Goal: Task Accomplishment & Management: Manage account settings

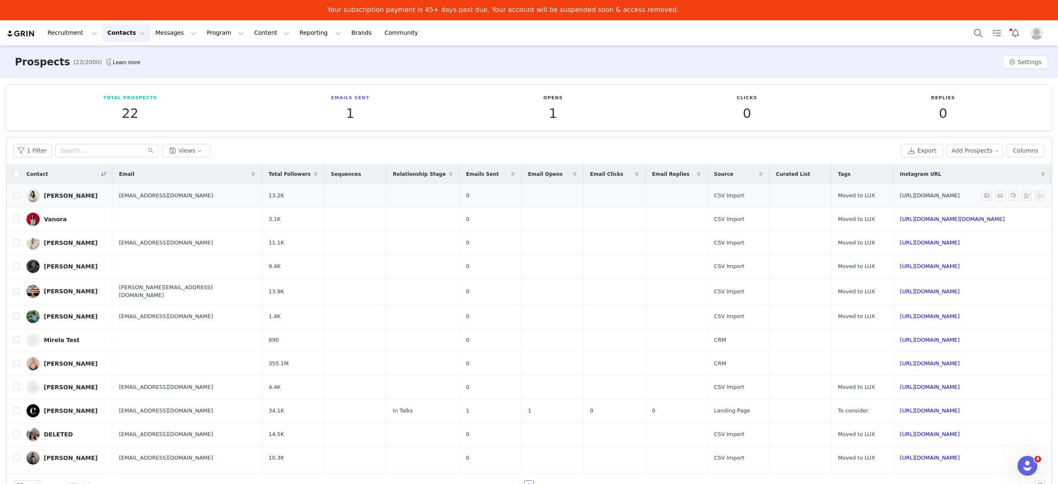
click at [948, 196] on link "[URL][DOMAIN_NAME]" at bounding box center [930, 195] width 60 height 6
click at [935, 219] on link "[URL][DOMAIN_NAME][DOMAIN_NAME]" at bounding box center [952, 219] width 105 height 6
click at [956, 244] on link "[URL][DOMAIN_NAME]" at bounding box center [930, 242] width 60 height 6
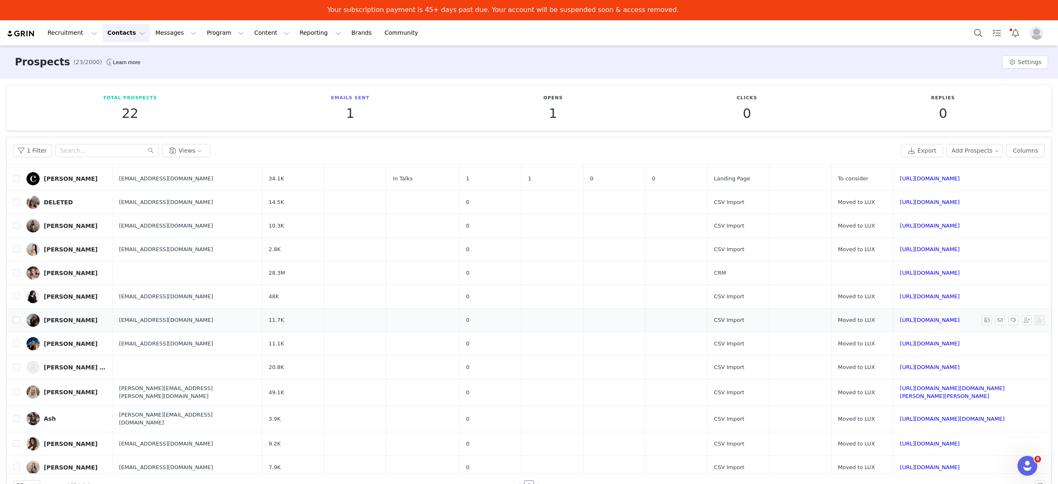
scroll to position [149, 0]
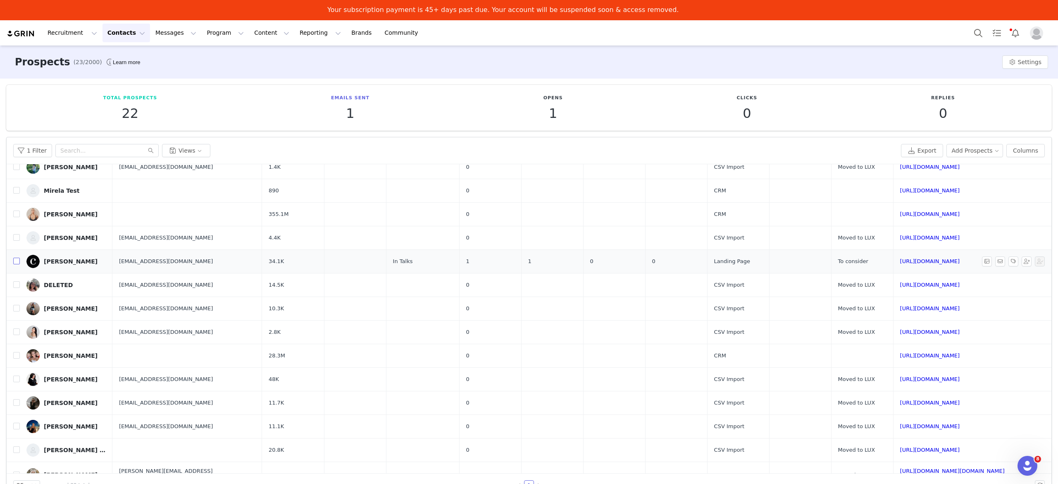
click at [14, 259] on input "checkbox" at bounding box center [16, 261] width 7 height 7
checkbox input "true"
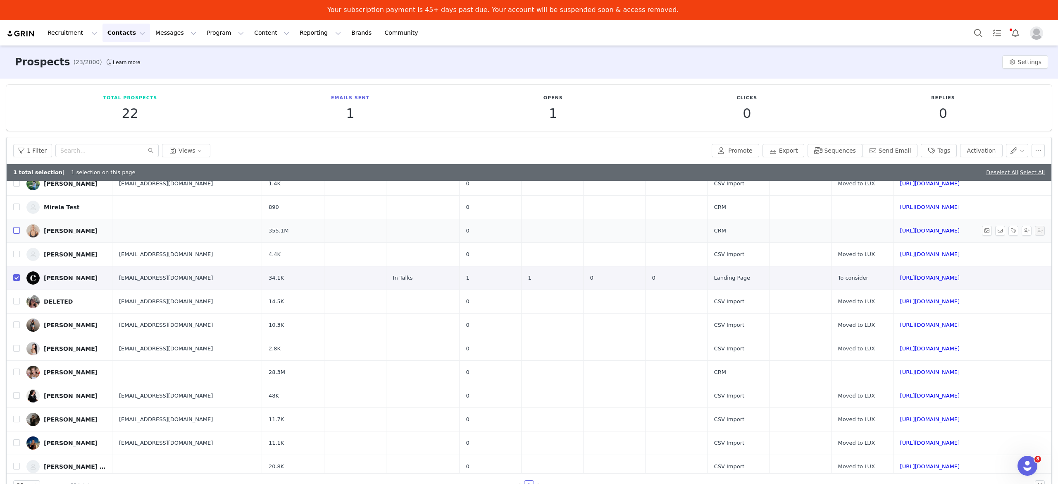
click at [15, 228] on input "checkbox" at bounding box center [16, 230] width 7 height 7
checkbox input "true"
click at [15, 203] on input "checkbox" at bounding box center [16, 206] width 7 height 7
checkbox input "true"
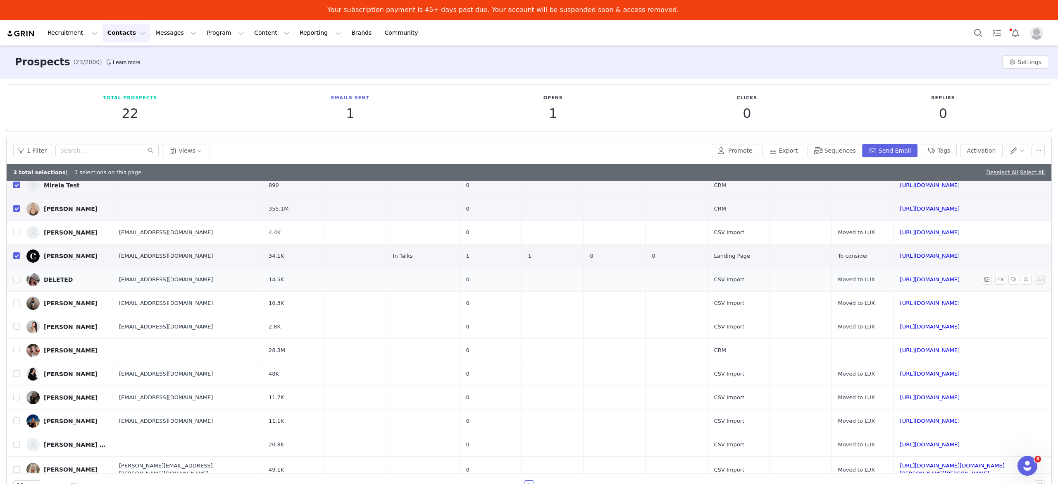
scroll to position [0, 0]
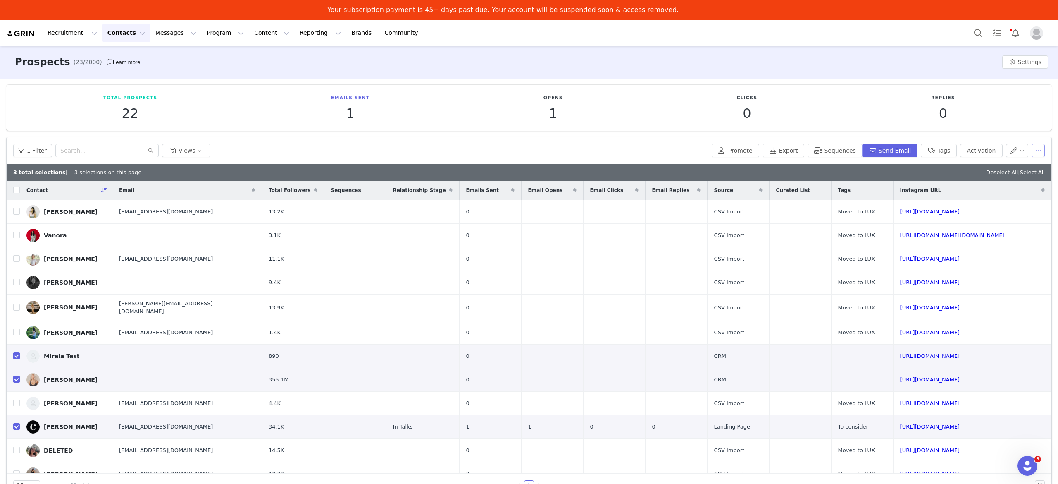
click at [1035, 155] on button "button" at bounding box center [1038, 150] width 13 height 13
click at [1004, 219] on span "Delete" at bounding box center [1003, 219] width 19 height 9
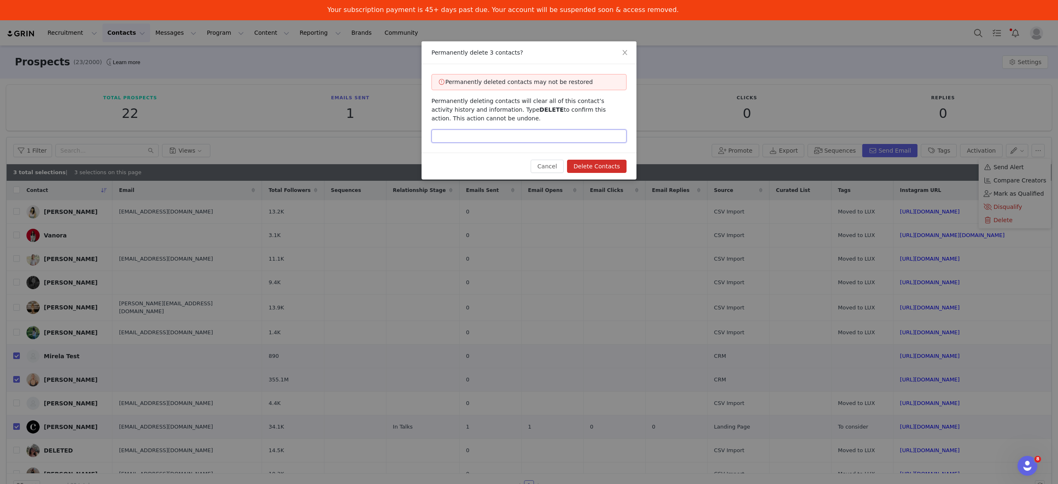
click at [551, 135] on input "text" at bounding box center [529, 135] width 195 height 13
type input "DELETE"
click at [607, 163] on button "Delete Contacts" at bounding box center [597, 166] width 60 height 13
checkbox input "false"
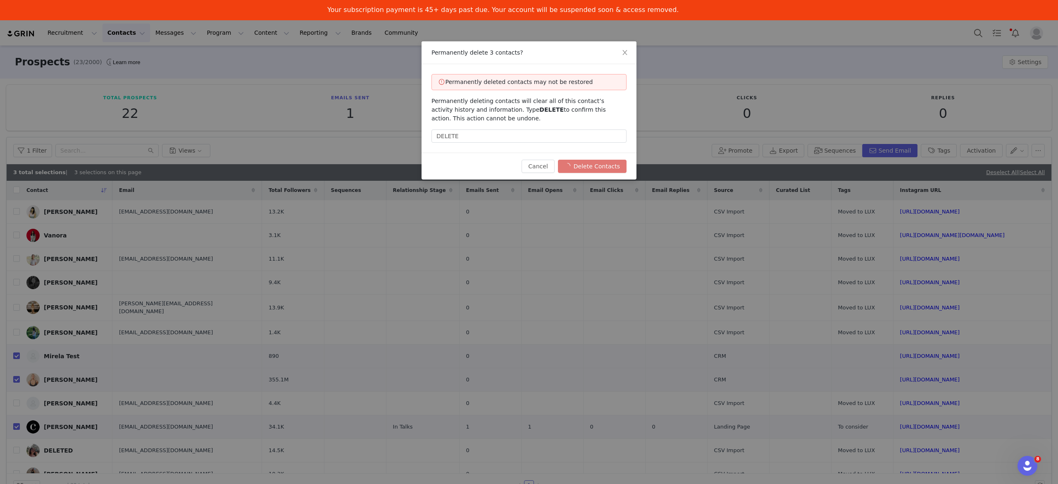
checkbox input "false"
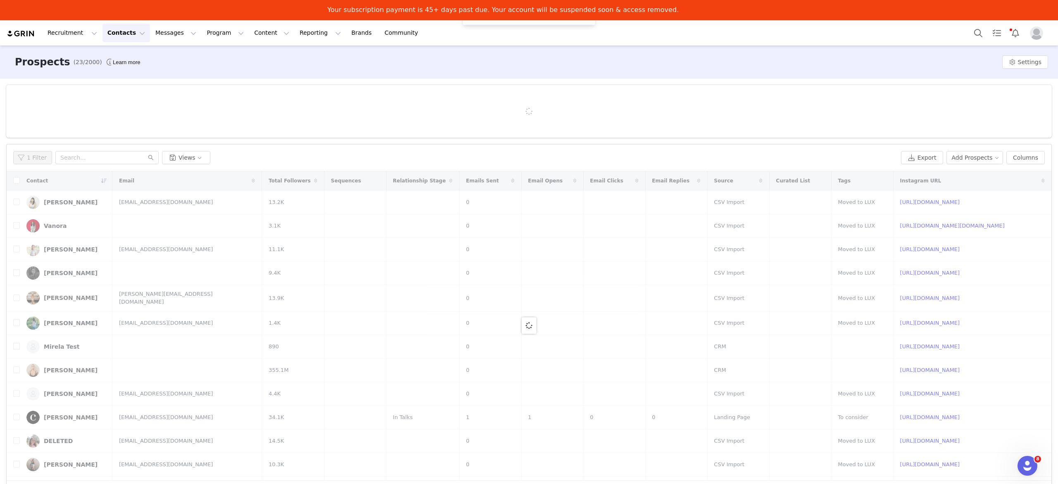
scroll to position [0, 0]
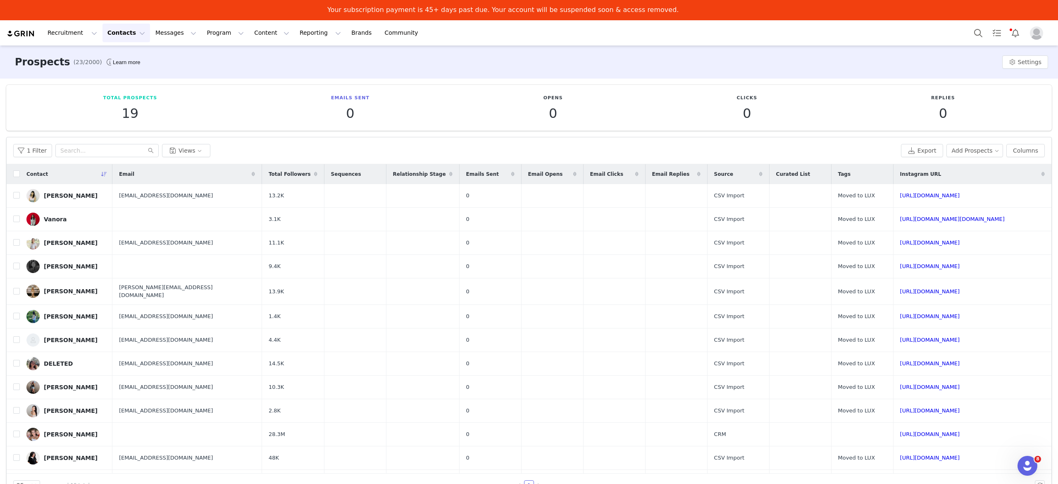
click at [130, 36] on button "Contacts Contacts" at bounding box center [127, 33] width 48 height 19
click at [127, 87] on p "Applicants" at bounding box center [116, 87] width 30 height 9
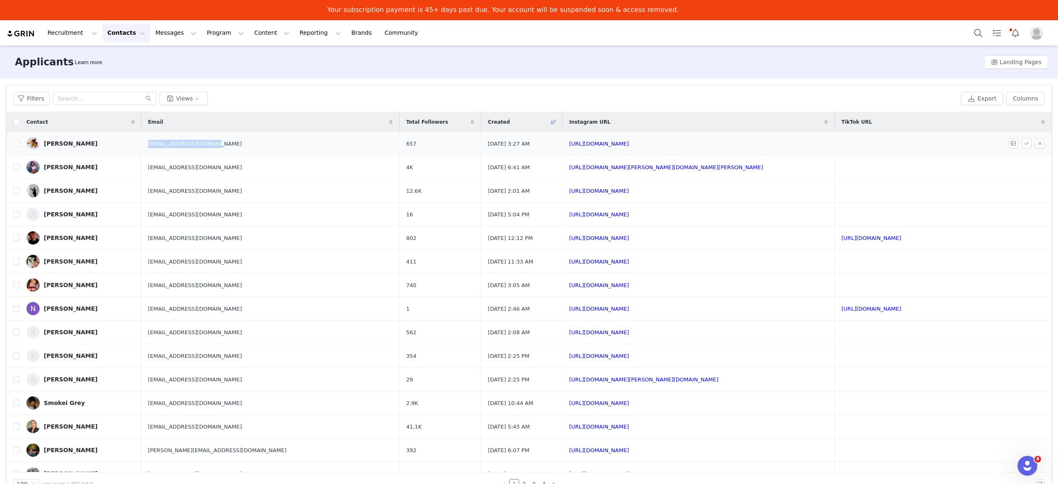
drag, startPoint x: 242, startPoint y: 143, endPoint x: 169, endPoint y: 145, distance: 72.8
click at [169, 145] on td "alisafbuttar@gmail.com" at bounding box center [270, 144] width 258 height 24
copy span "alisafbuttar@gmail.com"
drag, startPoint x: 699, startPoint y: 150, endPoint x: 584, endPoint y: 147, distance: 114.9
click at [584, 147] on td "https://www.instagram.com/arrive_eat_repeat" at bounding box center [699, 144] width 272 height 24
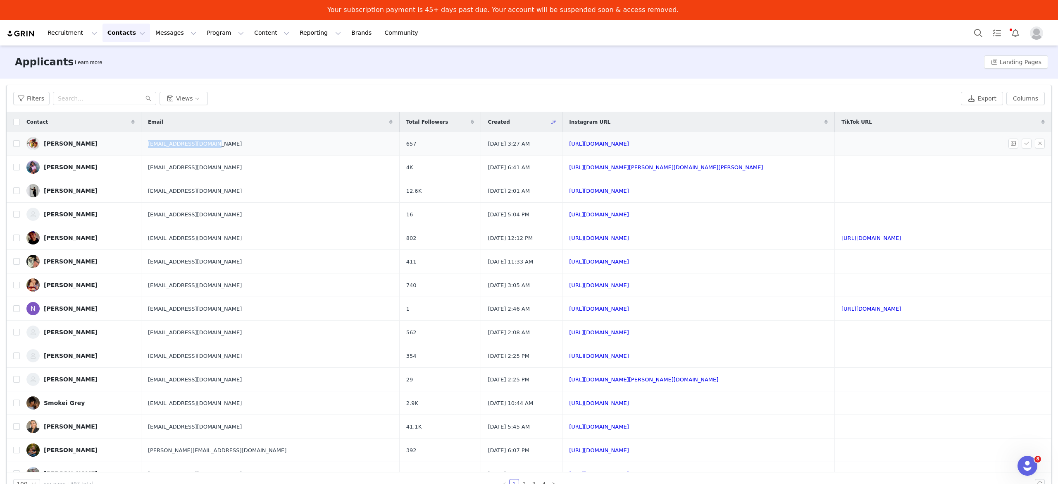
copy link "https://www.instagram.com/arrive_eat_repeat"
click at [129, 35] on button "Contacts Contacts" at bounding box center [127, 33] width 48 height 19
click at [116, 72] on p "Prospects" at bounding box center [115, 72] width 28 height 9
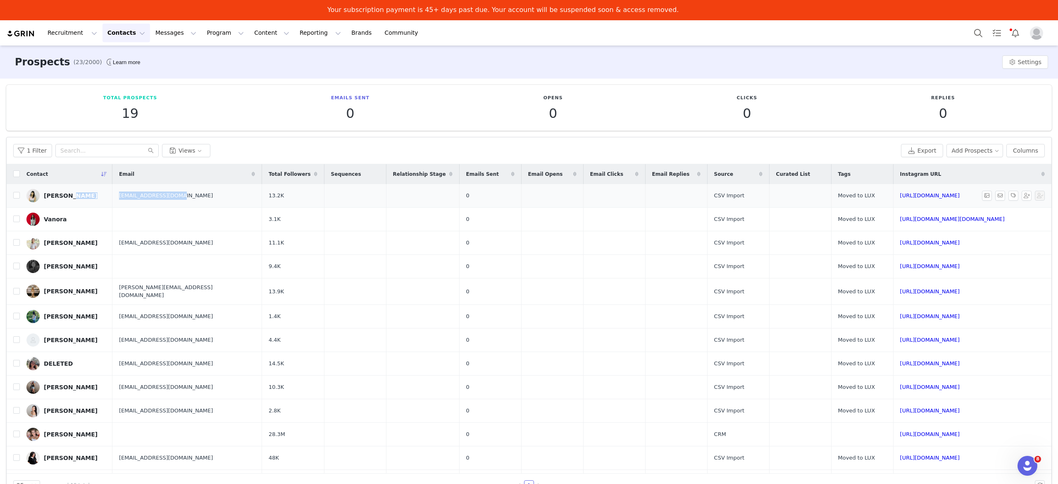
drag, startPoint x: 186, startPoint y: 196, endPoint x: 102, endPoint y: 197, distance: 83.9
click at [102, 197] on tr "Vicki hello@vickiduong.com 13.2K 0 CSV Import Moved to LUX https://www.instagra…" at bounding box center [529, 196] width 1045 height 24
copy tr "[EMAIL_ADDRESS][DOMAIN_NAME]"
drag, startPoint x: 263, startPoint y: 200, endPoint x: 210, endPoint y: 198, distance: 53.3
click at [262, 198] on td "13.2K" at bounding box center [293, 196] width 62 height 24
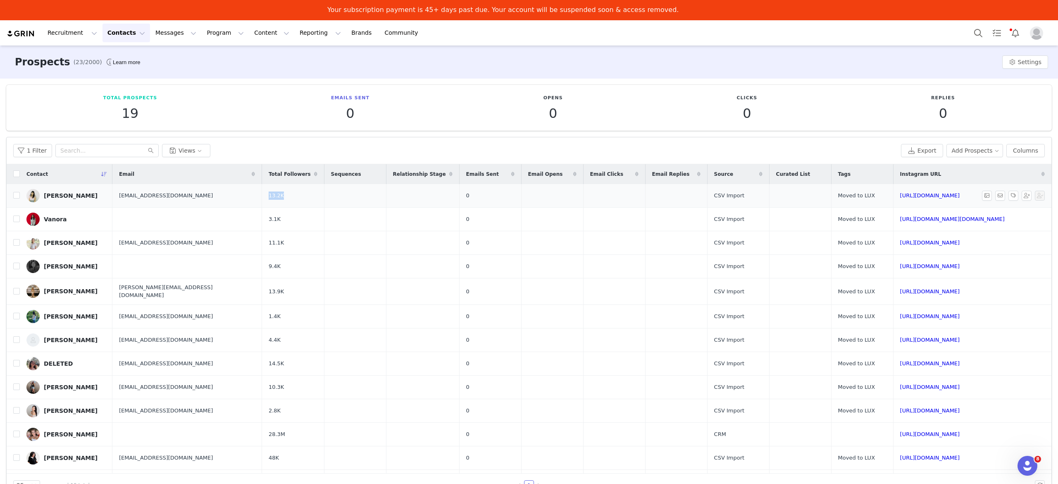
copy span "13.2K"
click at [51, 196] on div "[PERSON_NAME]" at bounding box center [71, 195] width 54 height 7
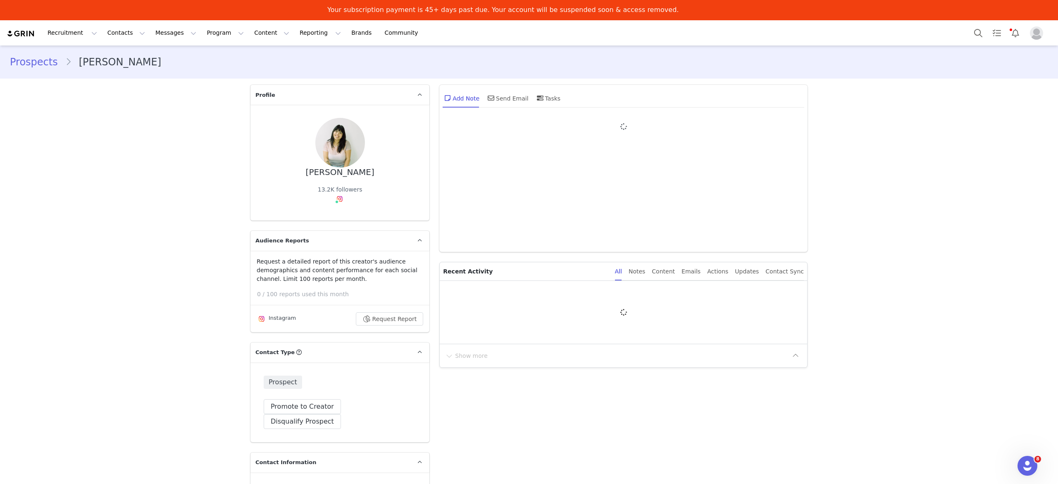
type input "+1 ([GEOGRAPHIC_DATA])"
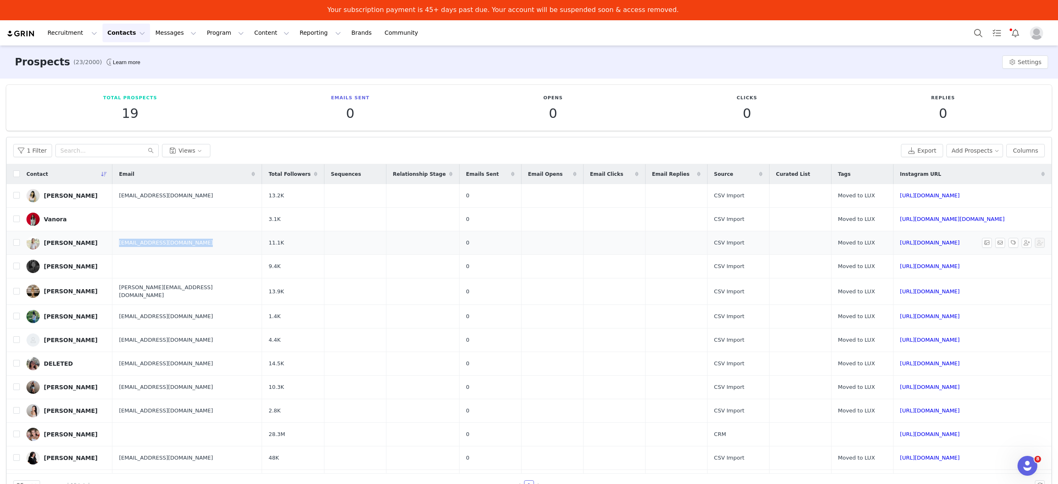
drag, startPoint x: 197, startPoint y: 246, endPoint x: 113, endPoint y: 246, distance: 83.5
click at [113, 246] on td "[EMAIL_ADDRESS][DOMAIN_NAME]" at bounding box center [186, 243] width 149 height 24
copy span "[EMAIL_ADDRESS][DOMAIN_NAME]"
drag, startPoint x: 260, startPoint y: 243, endPoint x: 211, endPoint y: 246, distance: 48.9
click at [262, 246] on td "11.1K" at bounding box center [293, 243] width 62 height 24
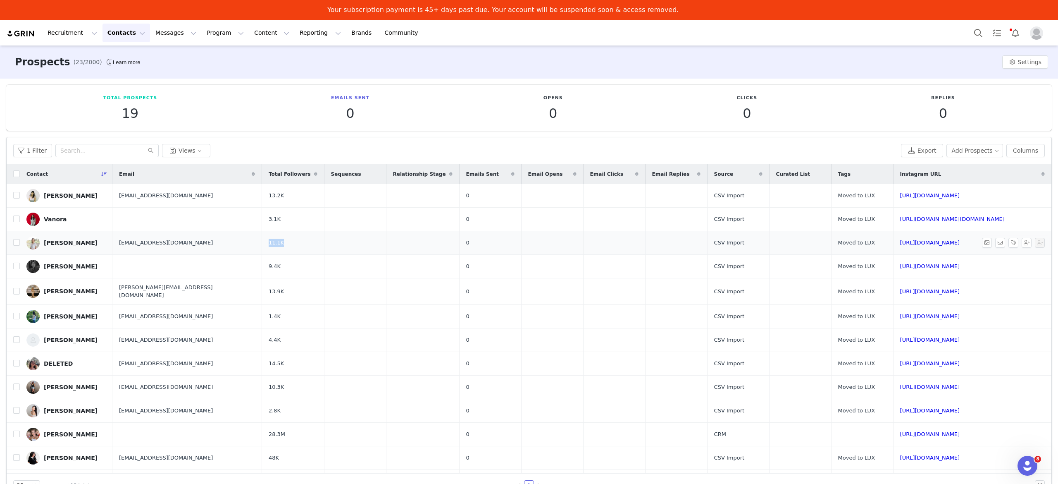
copy span "11.1K"
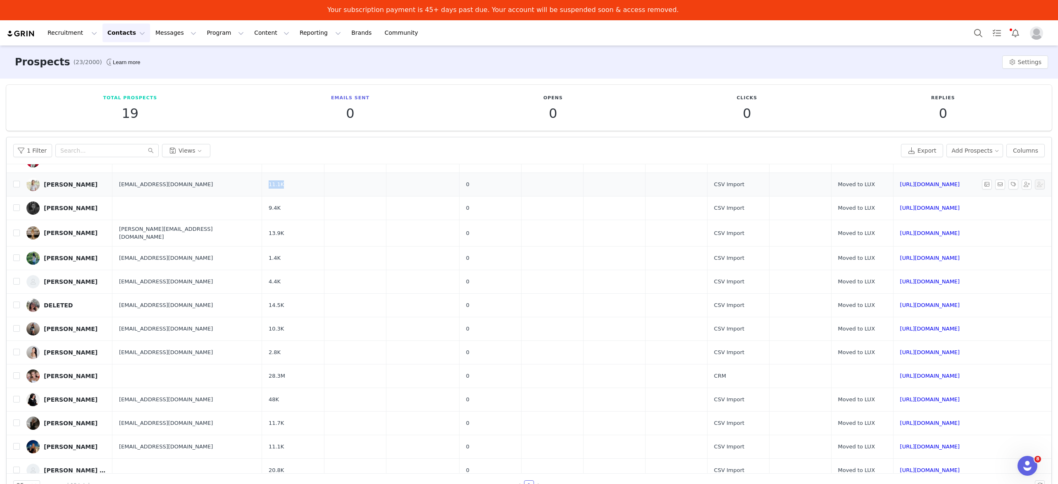
scroll to position [83, 0]
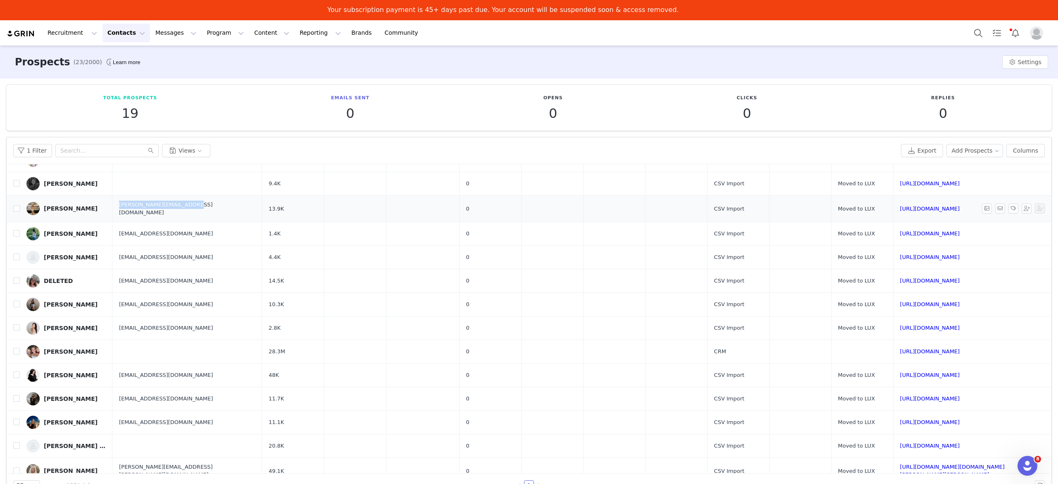
drag, startPoint x: 185, startPoint y: 211, endPoint x: 111, endPoint y: 210, distance: 74.0
click at [112, 210] on td "[PERSON_NAME][EMAIL_ADDRESS][DOMAIN_NAME]" at bounding box center [186, 208] width 149 height 26
copy span "[PERSON_NAME][EMAIL_ADDRESS][DOMAIN_NAME]"
drag, startPoint x: 265, startPoint y: 215, endPoint x: 212, endPoint y: 210, distance: 52.8
click at [262, 210] on td "13.9K" at bounding box center [293, 208] width 62 height 26
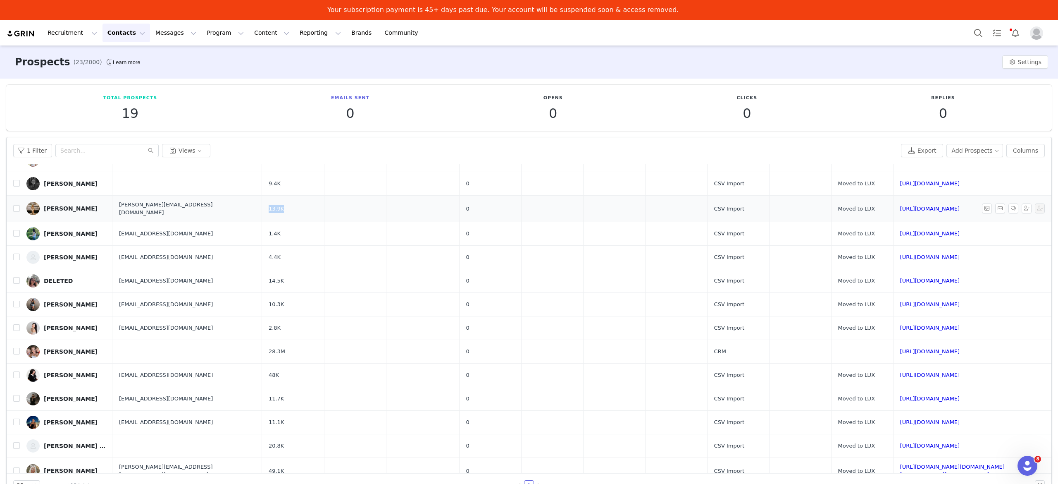
copy span "13.9K"
drag, startPoint x: 190, startPoint y: 236, endPoint x: 119, endPoint y: 238, distance: 70.7
click at [112, 236] on td "[EMAIL_ADDRESS][DOMAIN_NAME]" at bounding box center [186, 234] width 149 height 24
copy span "[EMAIL_ADDRESS][DOMAIN_NAME]"
drag, startPoint x: 227, startPoint y: 233, endPoint x: 212, endPoint y: 234, distance: 15.0
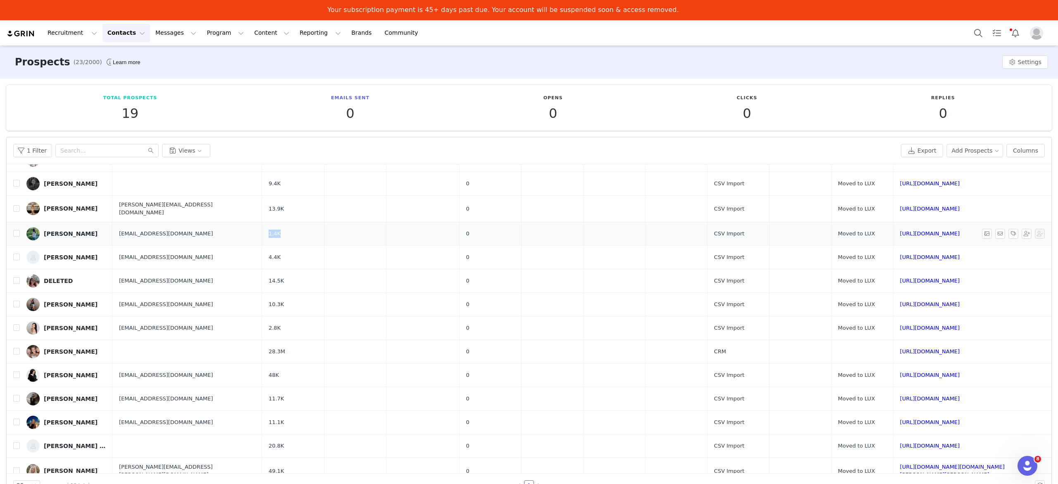
click at [262, 234] on td "1.4K" at bounding box center [293, 234] width 62 height 24
copy span "1.4K"
drag, startPoint x: 186, startPoint y: 256, endPoint x: 111, endPoint y: 258, distance: 75.3
click at [112, 258] on td "[EMAIL_ADDRESS][DOMAIN_NAME]" at bounding box center [186, 257] width 149 height 24
drag, startPoint x: 234, startPoint y: 258, endPoint x: 216, endPoint y: 260, distance: 17.9
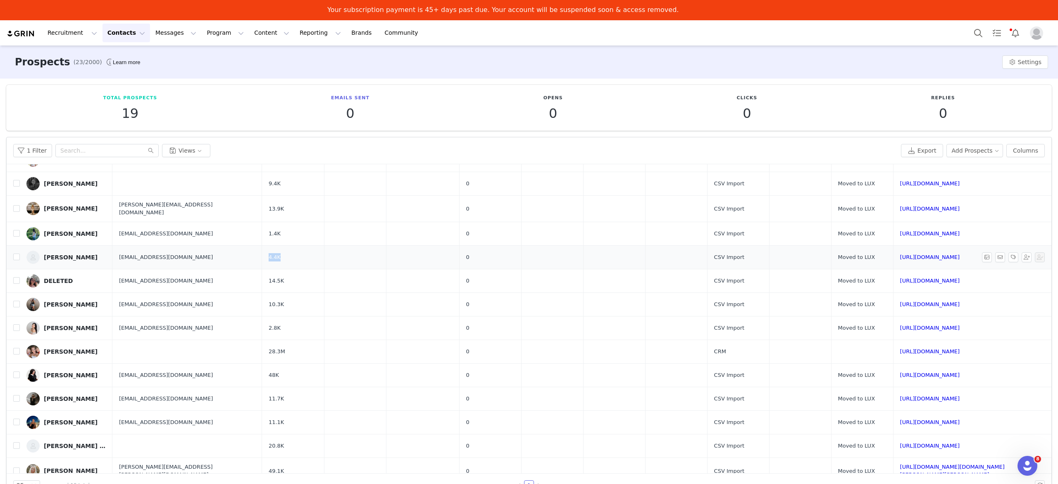
click at [262, 260] on td "4.4K" at bounding box center [293, 257] width 62 height 24
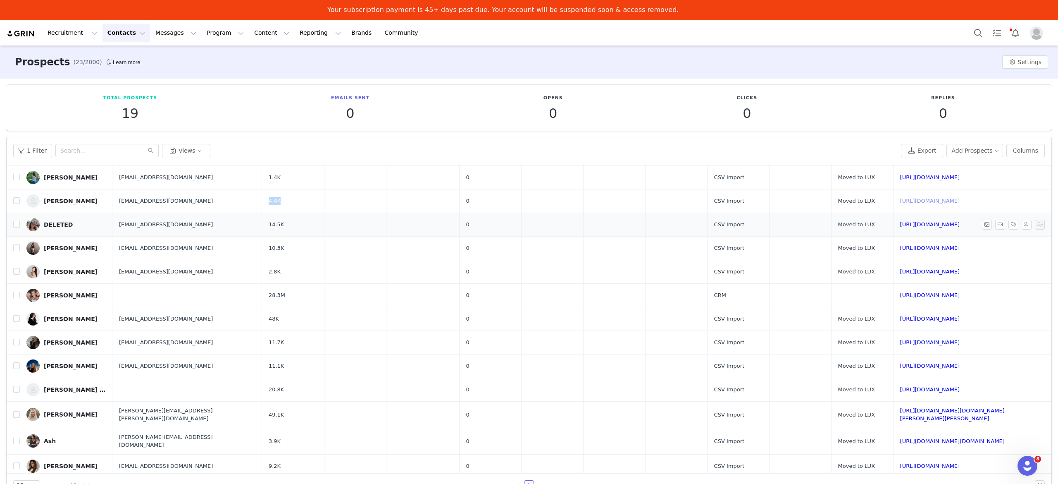
scroll to position [161, 0]
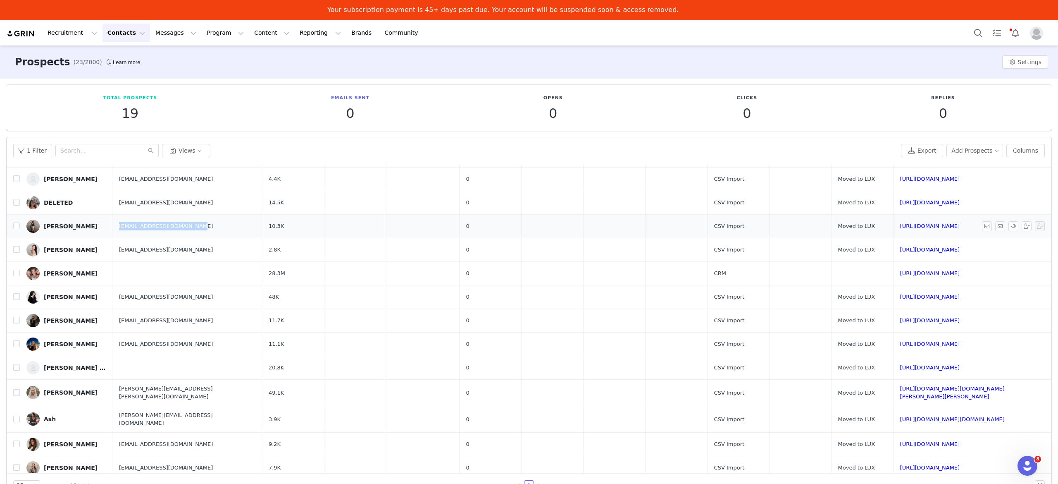
drag, startPoint x: 187, startPoint y: 222, endPoint x: 108, endPoint y: 228, distance: 79.2
click at [112, 228] on td "[EMAIL_ADDRESS][DOMAIN_NAME]" at bounding box center [186, 226] width 149 height 24
drag, startPoint x: 241, startPoint y: 219, endPoint x: 214, endPoint y: 227, distance: 28.0
click at [262, 227] on td "10.3K" at bounding box center [293, 226] width 62 height 24
drag, startPoint x: 174, startPoint y: 251, endPoint x: 110, endPoint y: 250, distance: 63.7
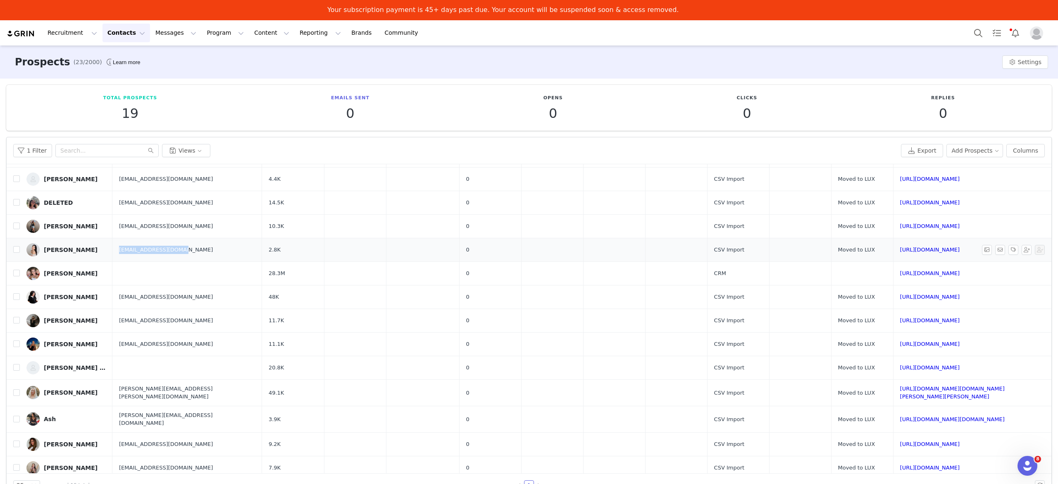
click at [112, 250] on td "[EMAIL_ADDRESS][DOMAIN_NAME]" at bounding box center [186, 250] width 149 height 24
drag, startPoint x: 243, startPoint y: 246, endPoint x: 209, endPoint y: 249, distance: 34.0
click at [262, 249] on td "2.8K" at bounding box center [293, 250] width 62 height 24
drag, startPoint x: 50, startPoint y: 243, endPoint x: 358, endPoint y: 316, distance: 316.1
click at [386, 319] on td at bounding box center [422, 320] width 73 height 24
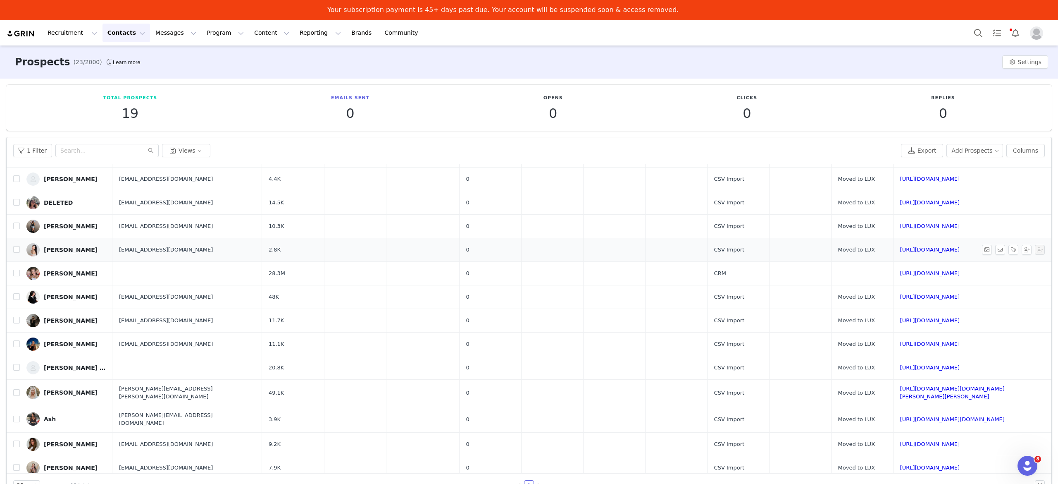
click at [63, 248] on div "[PERSON_NAME]" at bounding box center [71, 249] width 54 height 7
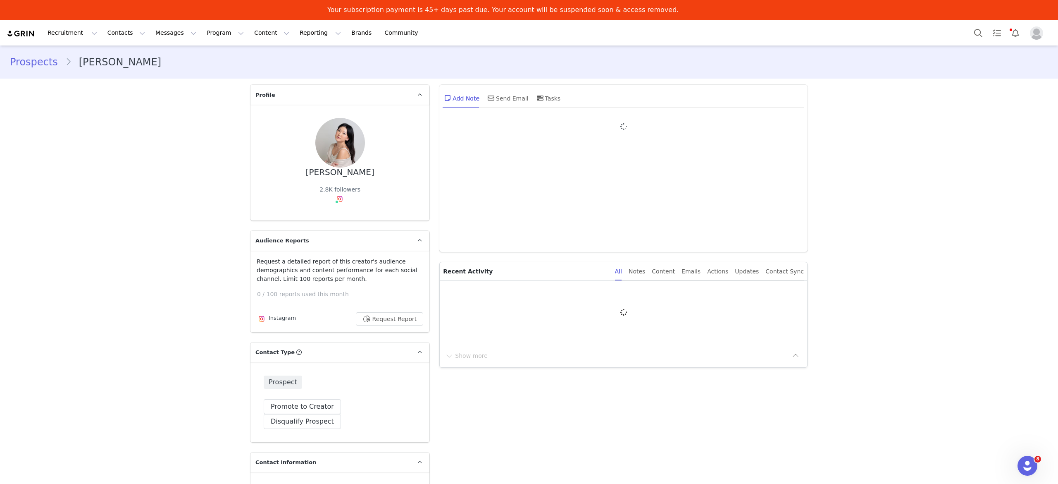
type input "+1 ([GEOGRAPHIC_DATA])"
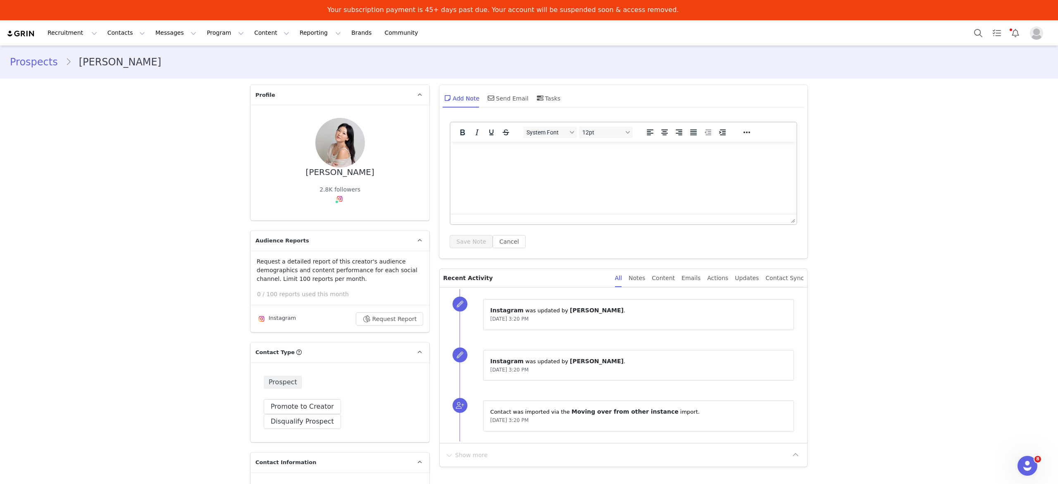
drag, startPoint x: 302, startPoint y: 175, endPoint x: 374, endPoint y: 169, distance: 72.6
click at [374, 169] on div "Claire Claireliuuu 2.8K followers" at bounding box center [340, 162] width 153 height 89
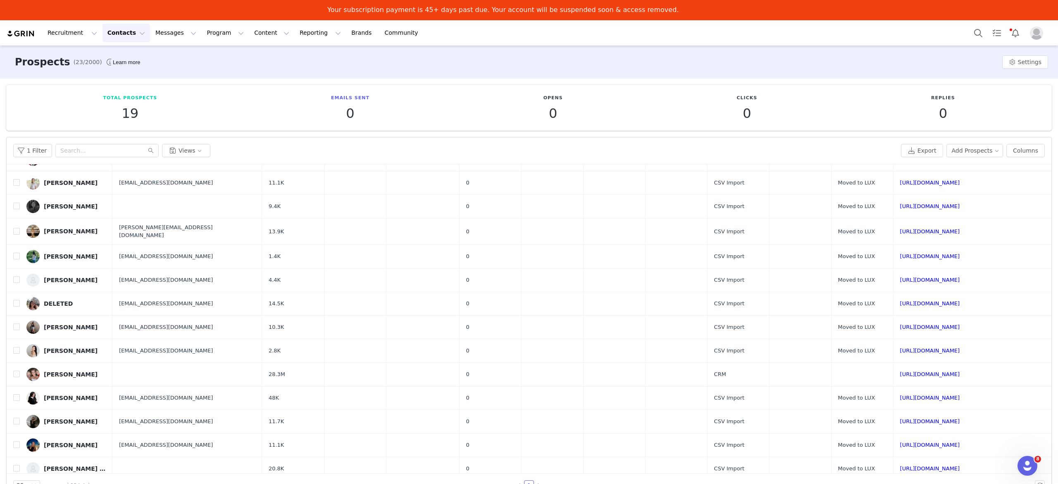
scroll to position [161, 0]
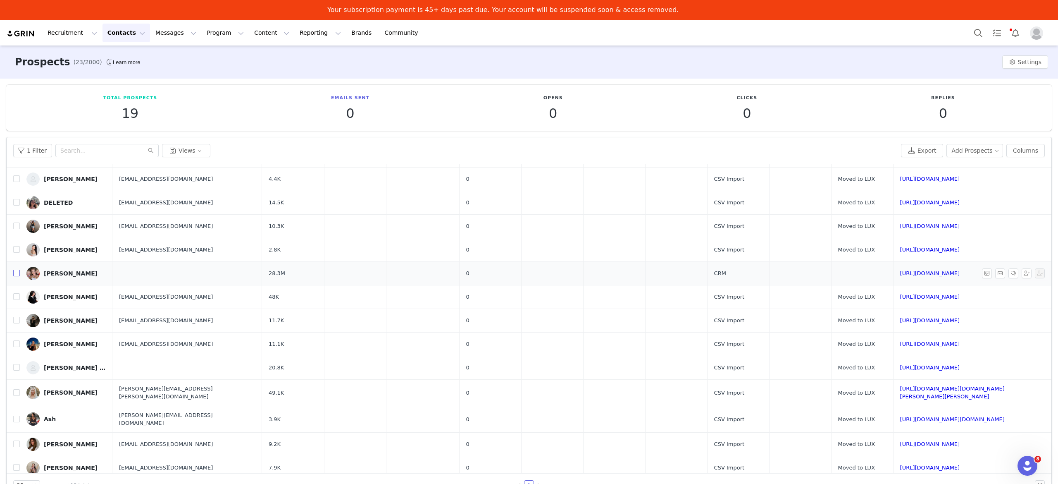
click at [19, 270] on input "checkbox" at bounding box center [16, 273] width 7 height 7
checkbox input "true"
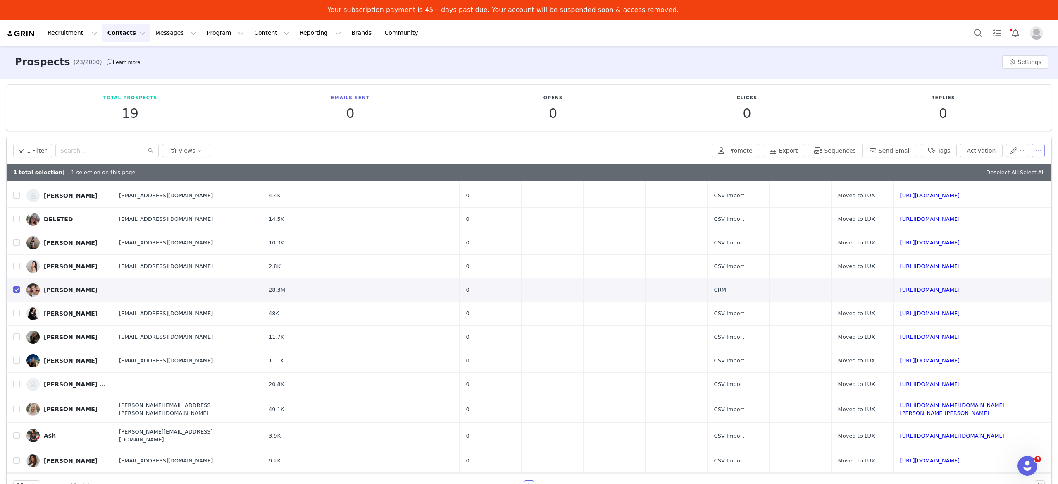
click at [1034, 146] on button "button" at bounding box center [1038, 150] width 13 height 13
click at [1017, 221] on div "Delete" at bounding box center [1015, 219] width 62 height 9
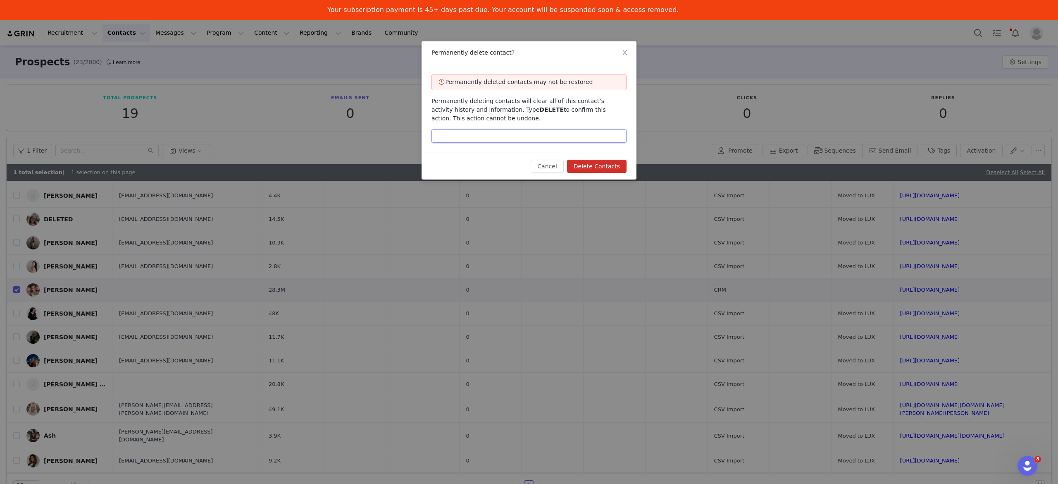
click at [533, 141] on input "text" at bounding box center [529, 135] width 195 height 13
type input "DELETE"
click at [588, 169] on button "Delete Contacts" at bounding box center [597, 166] width 60 height 13
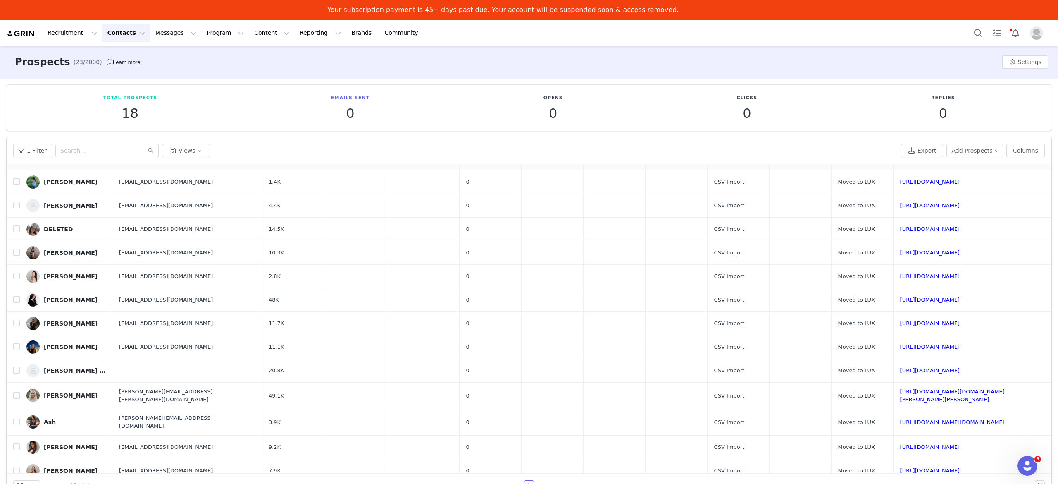
scroll to position [137, 0]
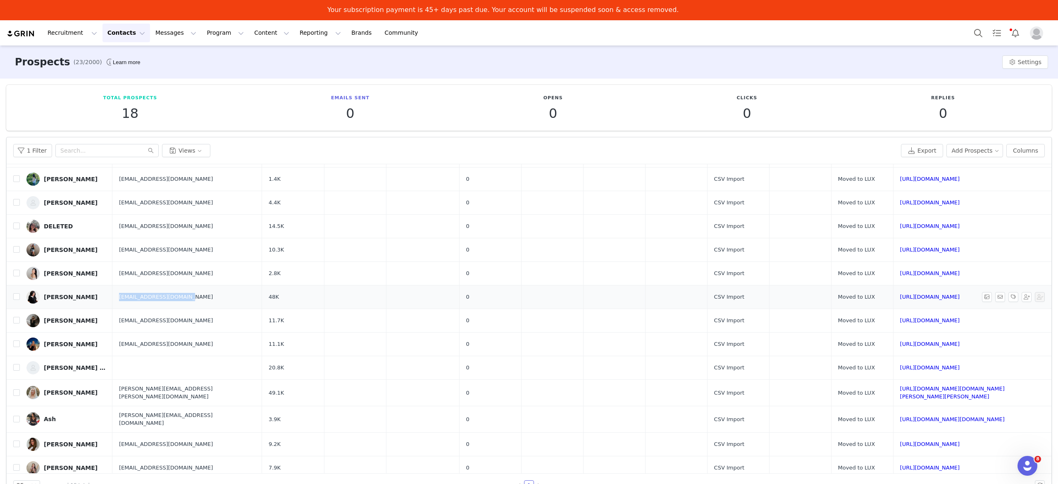
drag, startPoint x: 177, startPoint y: 296, endPoint x: 109, endPoint y: 298, distance: 67.9
click at [112, 298] on td "camilleanwuli@gmail.com" at bounding box center [186, 297] width 149 height 24
click at [16, 297] on input "checkbox" at bounding box center [16, 296] width 7 height 7
checkbox input "true"
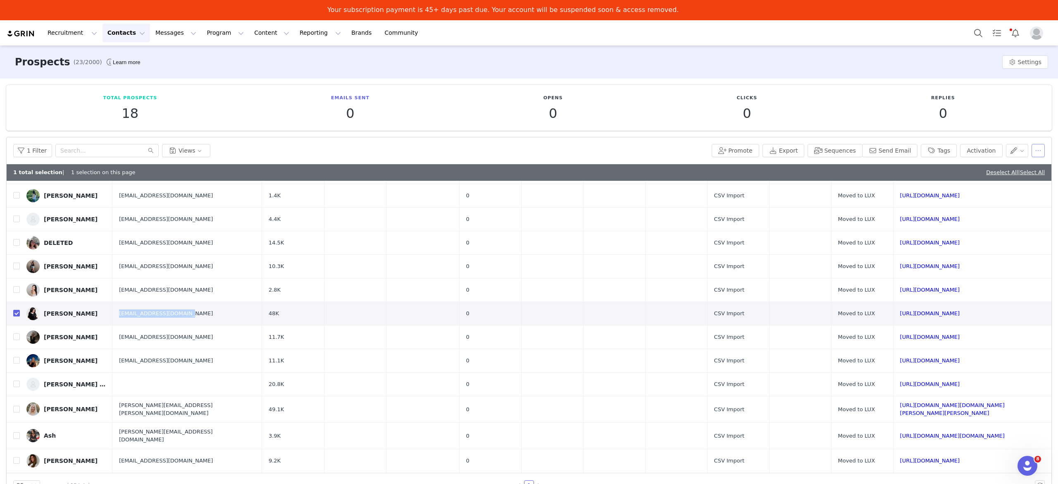
click at [1033, 154] on button "button" at bounding box center [1038, 150] width 13 height 13
click at [996, 222] on span "Delete" at bounding box center [1003, 219] width 19 height 9
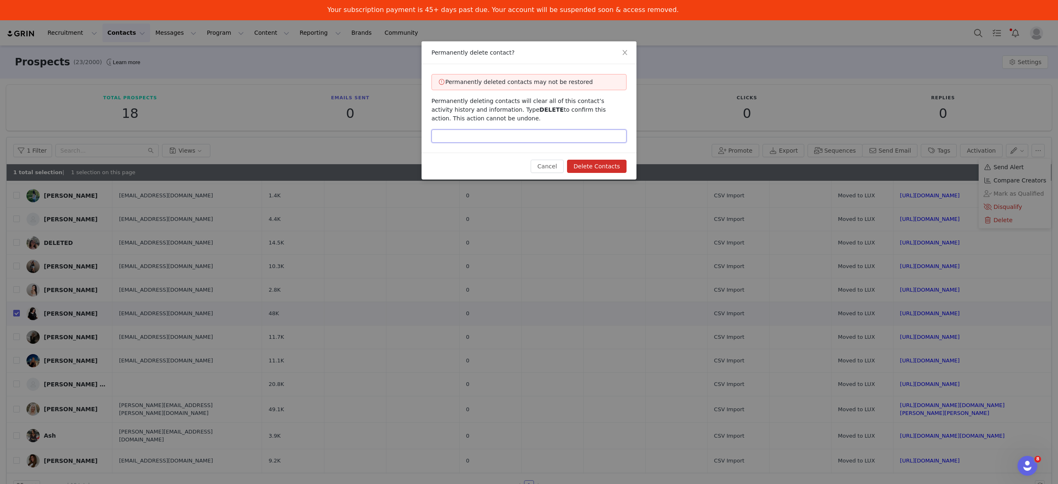
click at [498, 133] on input "text" at bounding box center [529, 135] width 195 height 13
type input "DELETE"
click at [602, 172] on button "Delete Contacts" at bounding box center [597, 166] width 60 height 13
checkbox input "false"
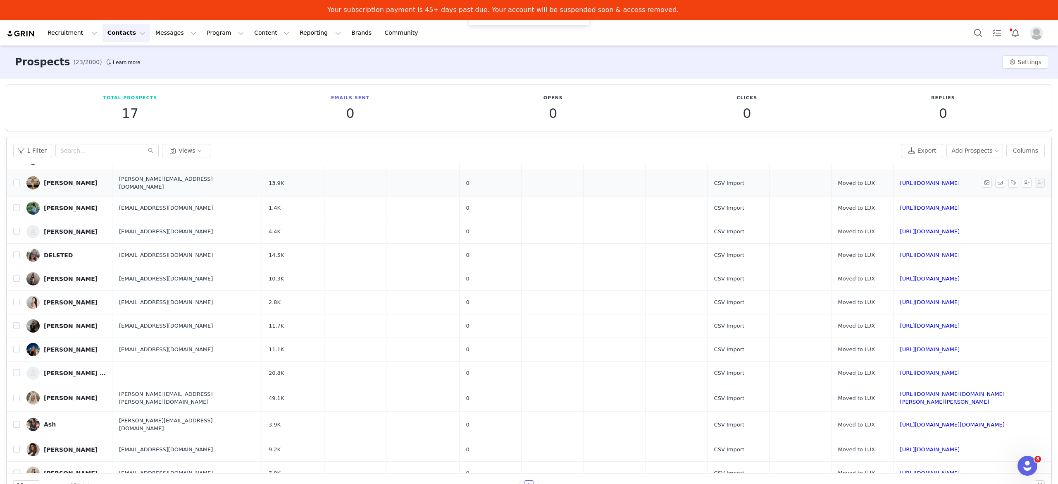
scroll to position [113, 0]
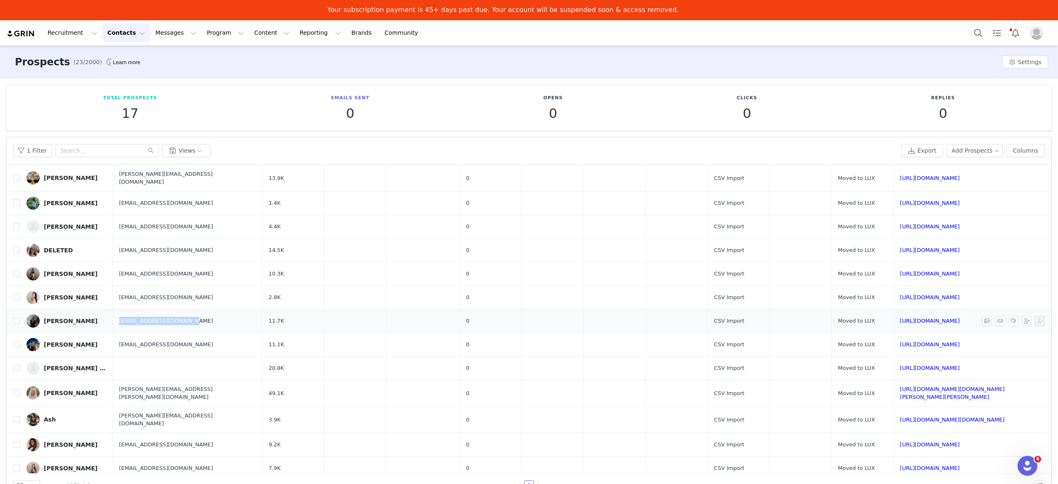
drag, startPoint x: 185, startPoint y: 318, endPoint x: 110, endPoint y: 322, distance: 75.7
click at [112, 322] on td "[EMAIL_ADDRESS][DOMAIN_NAME]" at bounding box center [186, 321] width 149 height 24
drag, startPoint x: 231, startPoint y: 321, endPoint x: 211, endPoint y: 323, distance: 20.8
click at [262, 323] on td "11.7K" at bounding box center [293, 321] width 62 height 24
click at [92, 320] on link "[PERSON_NAME]" at bounding box center [65, 320] width 79 height 13
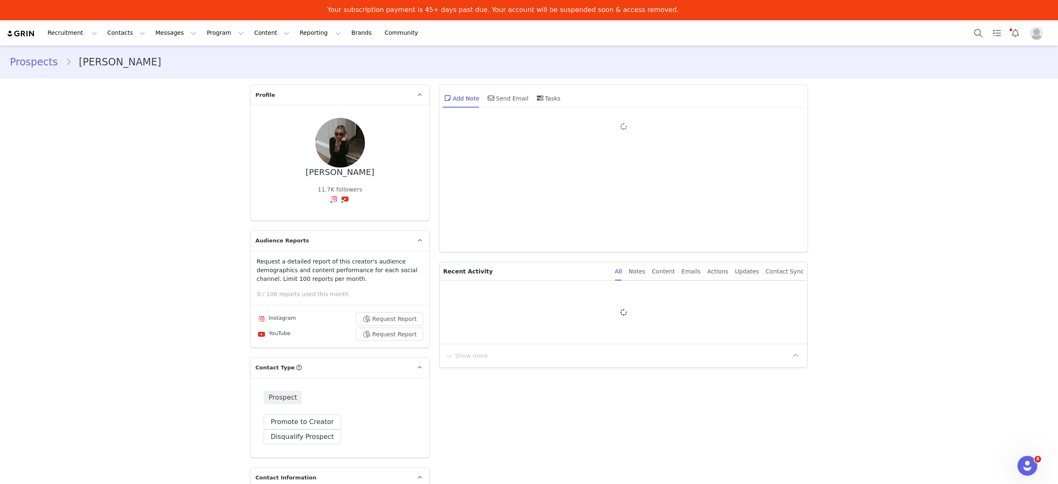
type input "+1 ([GEOGRAPHIC_DATA])"
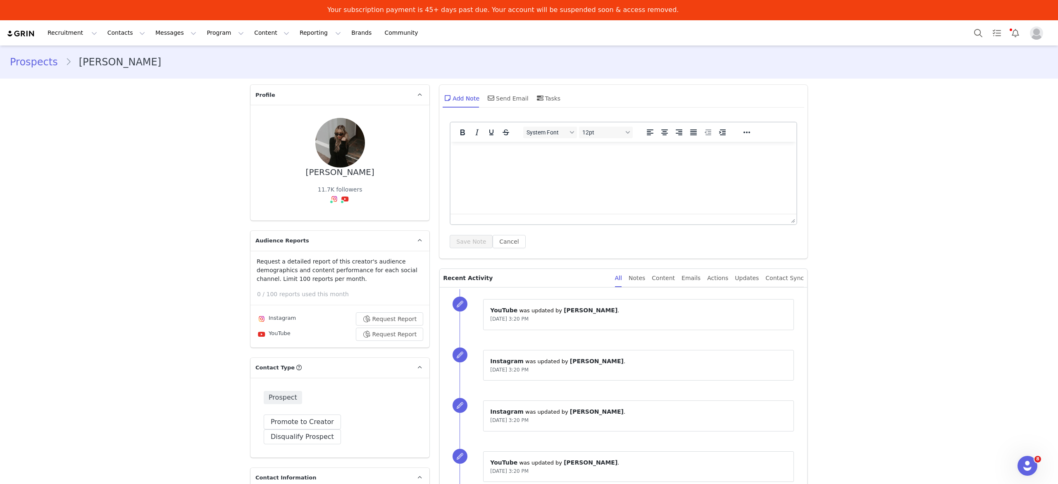
drag, startPoint x: 298, startPoint y: 172, endPoint x: 367, endPoint y: 174, distance: 68.7
click at [367, 174] on div "Caitilin 𝑀𝒶𝓇𝒾𝓃𝓸 11.7K followers Instagram ( @caitlin_marino_ ) — Standard Conne…" at bounding box center [340, 162] width 153 height 89
click at [328, 216] on link "@caitlin_marino_" at bounding box center [338, 216] width 50 height 7
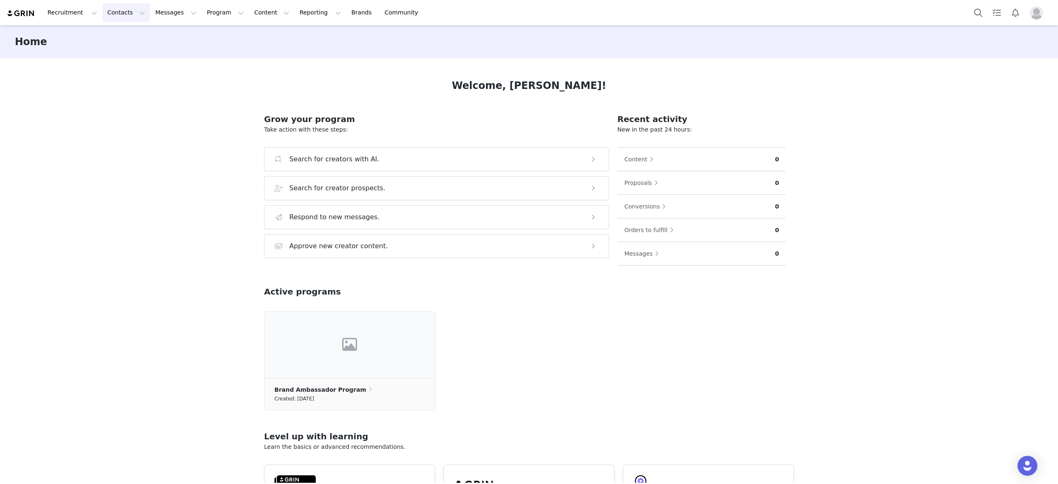
click at [126, 14] on button "Contacts Contacts" at bounding box center [127, 12] width 48 height 19
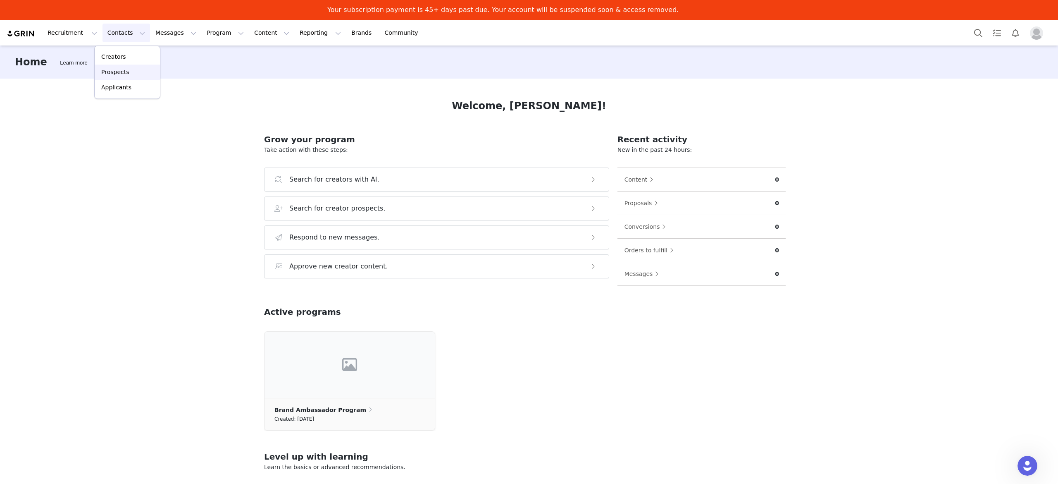
click at [133, 71] on div "Prospects" at bounding box center [127, 72] width 55 height 9
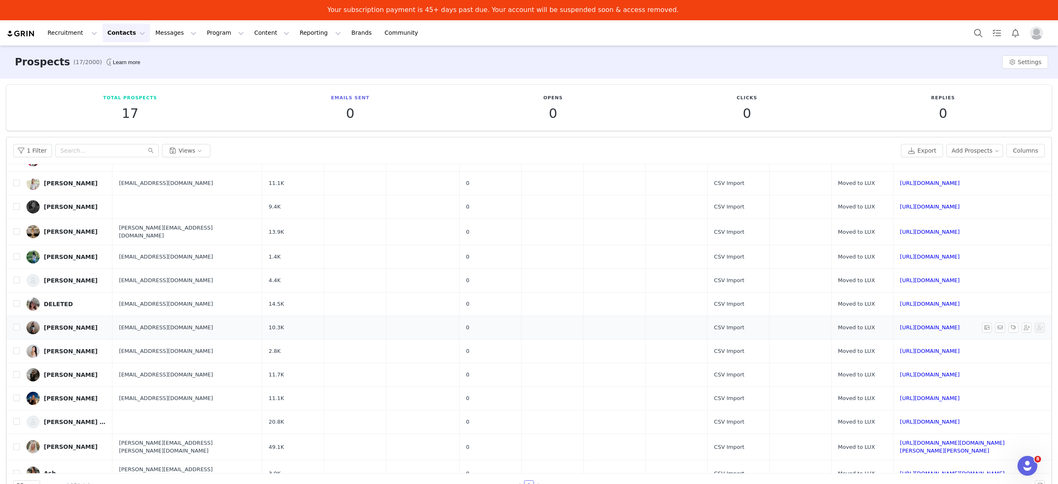
scroll to position [113, 0]
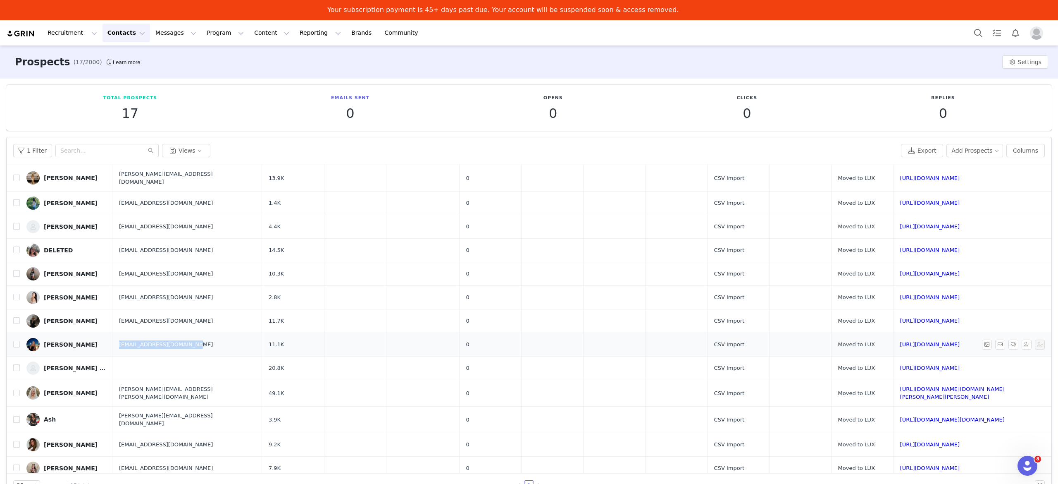
drag, startPoint x: 193, startPoint y: 343, endPoint x: 111, endPoint y: 346, distance: 81.5
click at [112, 346] on td "[EMAIL_ADDRESS][DOMAIN_NAME]" at bounding box center [186, 344] width 149 height 24
copy span "[EMAIL_ADDRESS][DOMAIN_NAME]"
drag, startPoint x: 240, startPoint y: 343, endPoint x: 217, endPoint y: 345, distance: 22.8
click at [262, 345] on td "11.1K" at bounding box center [293, 344] width 62 height 24
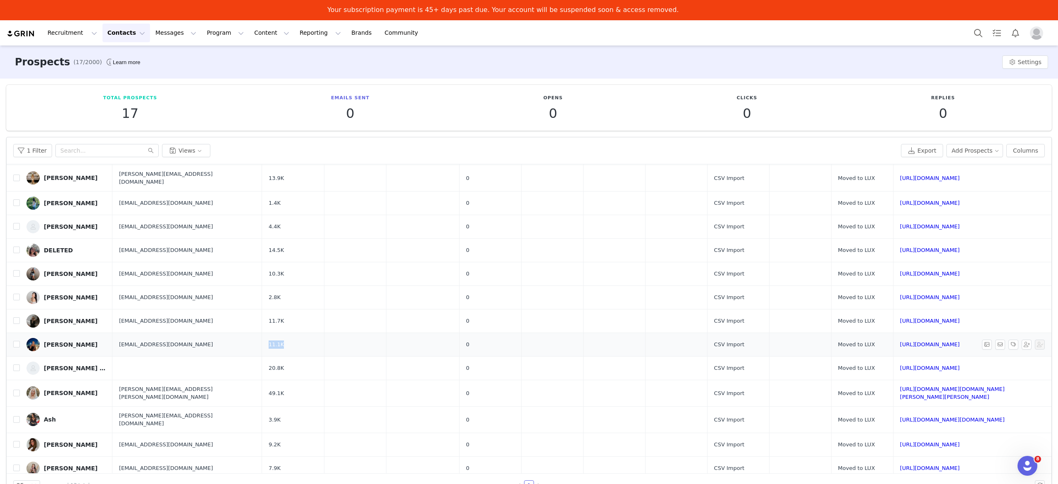
copy span "11.1K"
click at [95, 345] on link "[PERSON_NAME]" at bounding box center [65, 344] width 79 height 13
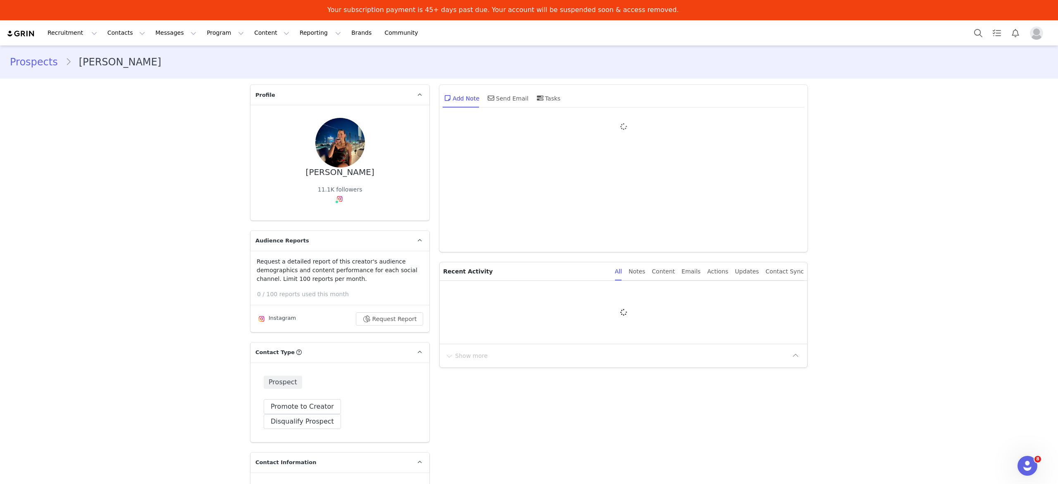
type input "+1 ([GEOGRAPHIC_DATA])"
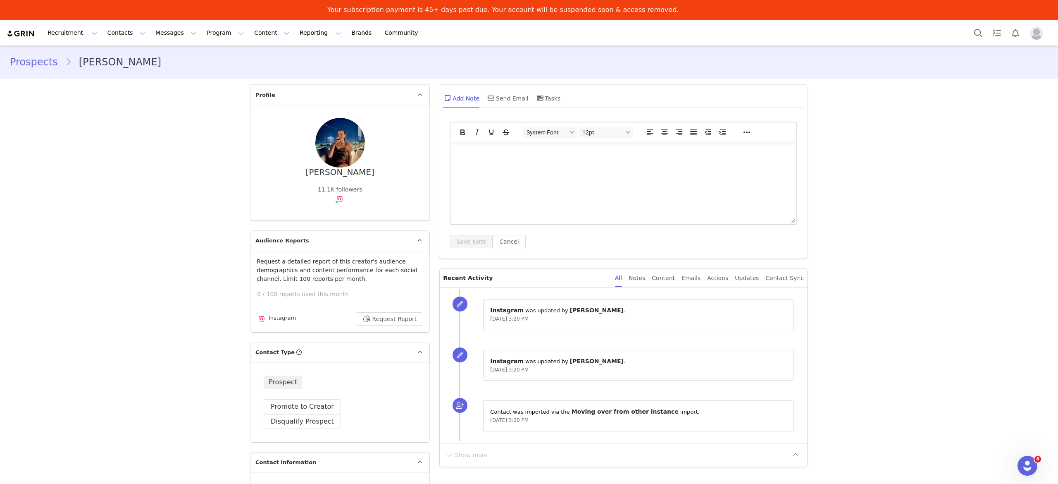
drag, startPoint x: 370, startPoint y: 169, endPoint x: 285, endPoint y: 173, distance: 85.2
click at [285, 173] on div "[PERSON_NAME] 11.1K followers" at bounding box center [340, 162] width 153 height 89
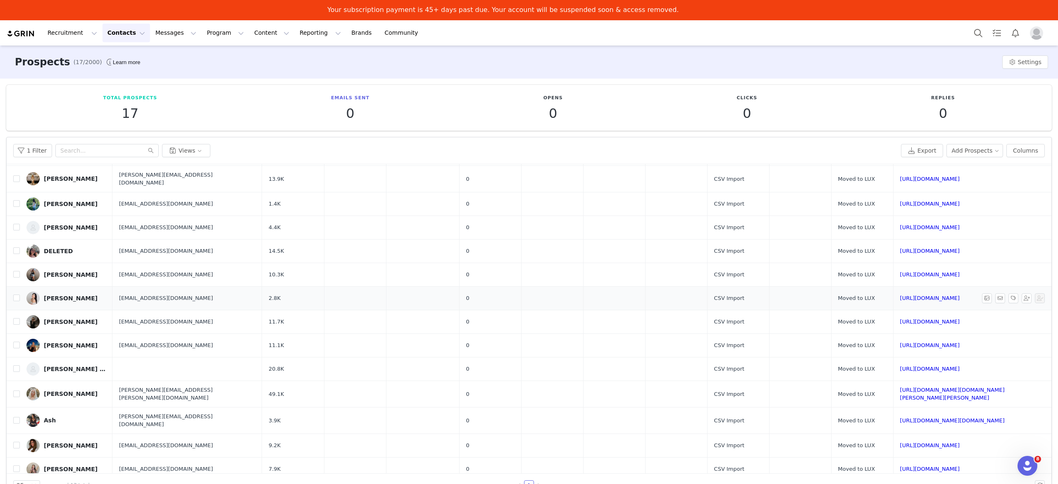
scroll to position [113, 0]
drag, startPoint x: 186, startPoint y: 416, endPoint x: 108, endPoint y: 410, distance: 77.6
click at [112, 410] on td "[PERSON_NAME][EMAIL_ADDRESS][DOMAIN_NAME]" at bounding box center [186, 419] width 149 height 26
copy span "[PERSON_NAME][EMAIL_ADDRESS][DOMAIN_NAME]"
drag, startPoint x: 227, startPoint y: 416, endPoint x: 210, endPoint y: 414, distance: 16.7
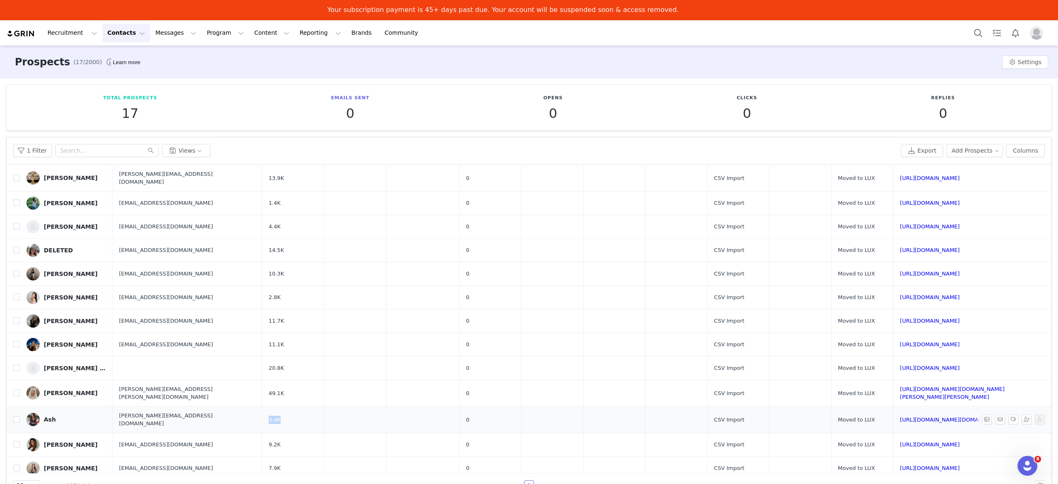
click at [262, 414] on td "3.9K" at bounding box center [293, 419] width 62 height 26
copy span "3.9K"
click at [49, 416] on div "Ash" at bounding box center [50, 419] width 12 height 7
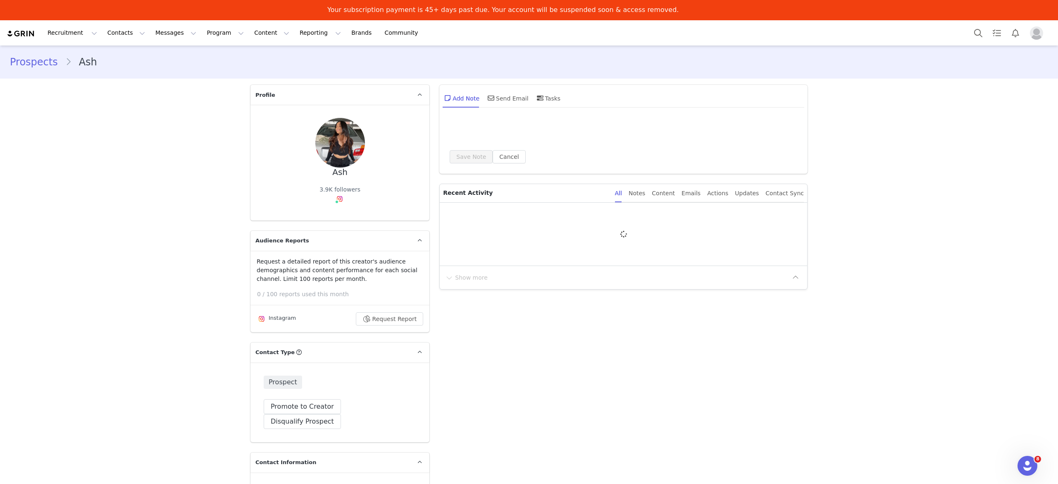
type input "+1 ([GEOGRAPHIC_DATA])"
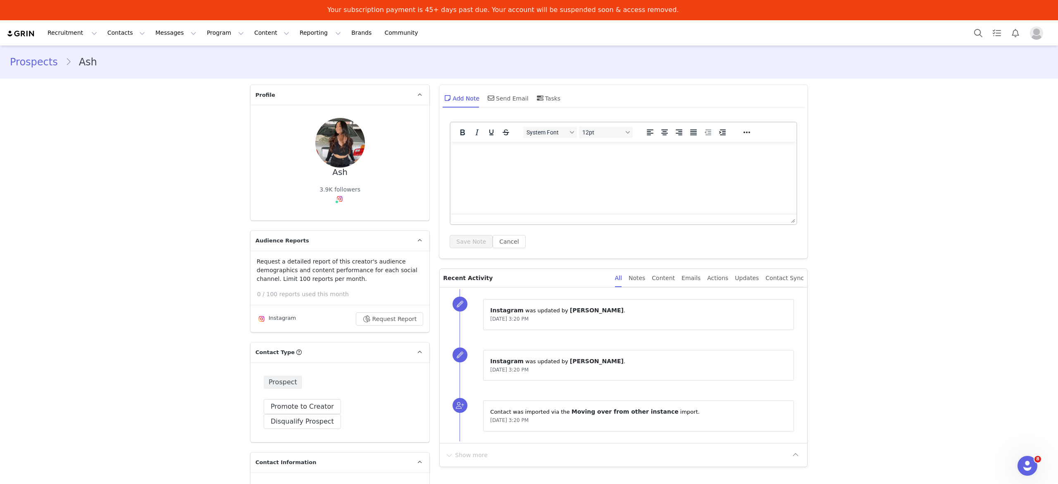
drag, startPoint x: 346, startPoint y: 169, endPoint x: 316, endPoint y: 171, distance: 30.3
click at [316, 171] on div "Ash 3.9K followers" at bounding box center [340, 162] width 153 height 89
drag, startPoint x: 322, startPoint y: 175, endPoint x: 346, endPoint y: 175, distance: 24.4
click at [346, 175] on div "Ash 3.9K followers" at bounding box center [340, 162] width 153 height 89
copy div "Ash"
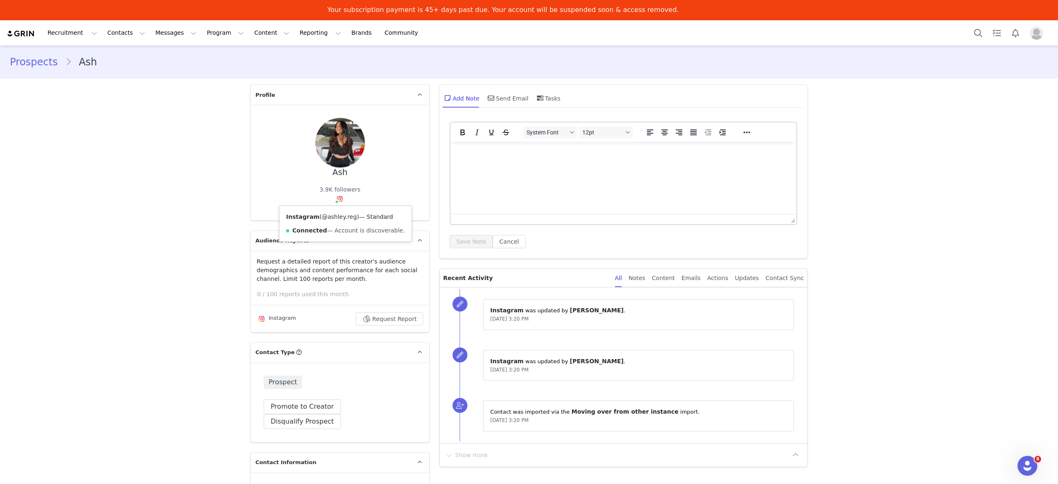
click at [335, 216] on link "@ashley.reg" at bounding box center [339, 216] width 35 height 7
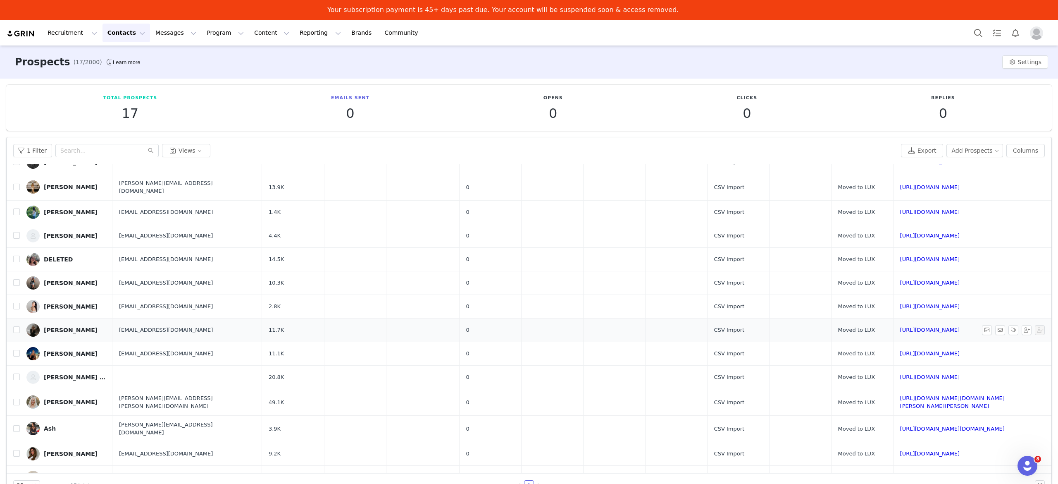
scroll to position [113, 0]
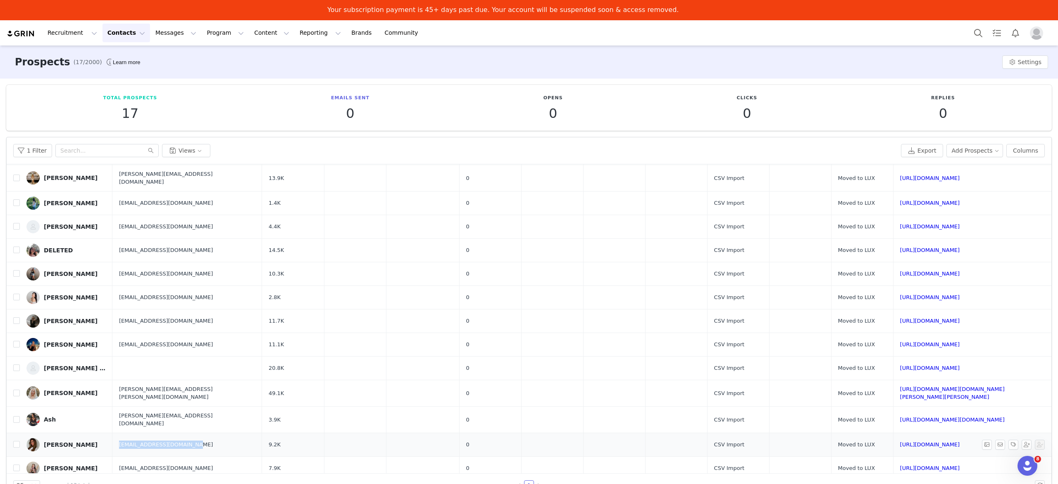
drag, startPoint x: 184, startPoint y: 441, endPoint x: 113, endPoint y: 438, distance: 70.3
click at [113, 438] on td "[EMAIL_ADDRESS][DOMAIN_NAME]" at bounding box center [186, 444] width 149 height 24
copy span "[EMAIL_ADDRESS][DOMAIN_NAME]"
drag, startPoint x: 232, startPoint y: 441, endPoint x: 214, endPoint y: 438, distance: 19.0
click at [262, 438] on td "9.2K" at bounding box center [293, 444] width 62 height 24
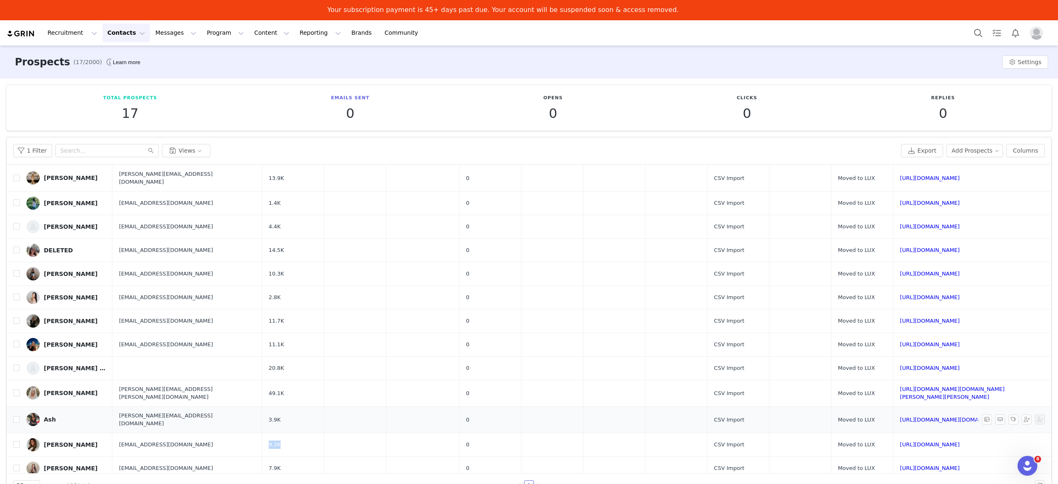
copy span "9.2K"
click at [98, 438] on link "[PERSON_NAME]" at bounding box center [65, 444] width 79 height 13
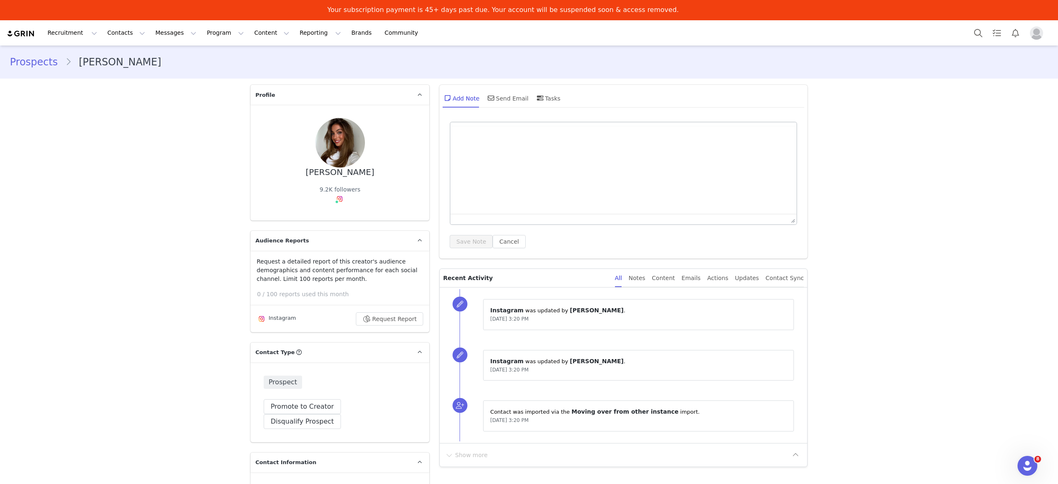
type input "+1 ([GEOGRAPHIC_DATA])"
drag, startPoint x: 347, startPoint y: 180, endPoint x: 363, endPoint y: 175, distance: 16.1
click at [363, 175] on div "[PERSON_NAME] 9.2K followers" at bounding box center [340, 162] width 153 height 89
drag, startPoint x: 341, startPoint y: 174, endPoint x: 312, endPoint y: 173, distance: 29.8
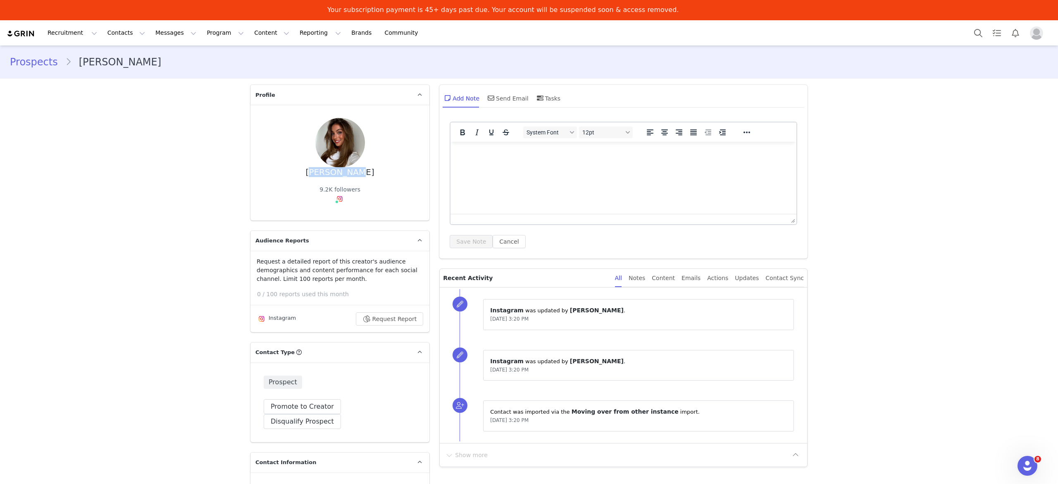
click at [312, 173] on div "[PERSON_NAME] 9.2K followers" at bounding box center [340, 162] width 153 height 89
copy div "[PERSON_NAME]"
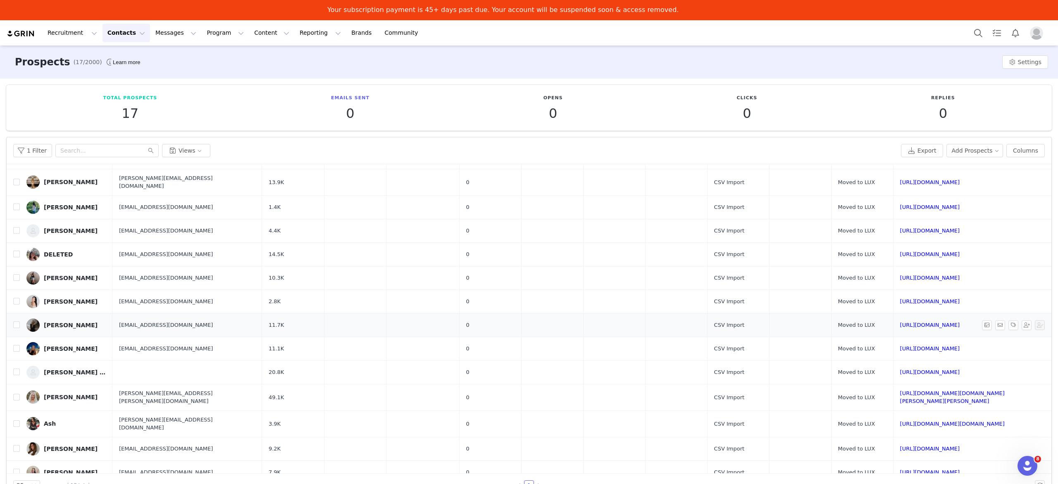
scroll to position [113, 0]
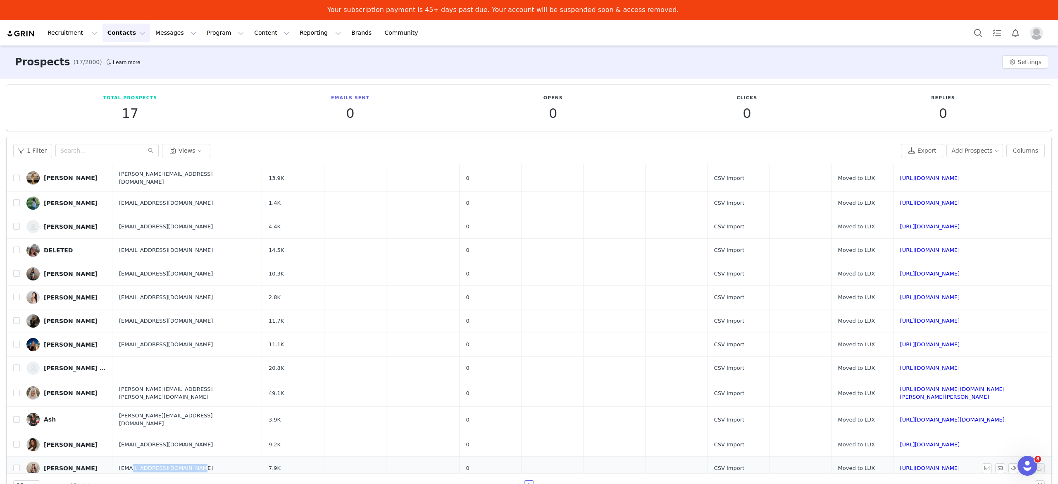
drag, startPoint x: 190, startPoint y: 461, endPoint x: 122, endPoint y: 461, distance: 68.6
click at [122, 461] on td "[EMAIL_ADDRESS][DOMAIN_NAME]" at bounding box center [186, 468] width 149 height 24
click at [197, 460] on td "[EMAIL_ADDRESS][DOMAIN_NAME]" at bounding box center [186, 468] width 149 height 24
drag, startPoint x: 189, startPoint y: 461, endPoint x: 108, endPoint y: 464, distance: 80.7
click at [112, 464] on td "[EMAIL_ADDRESS][DOMAIN_NAME]" at bounding box center [186, 468] width 149 height 24
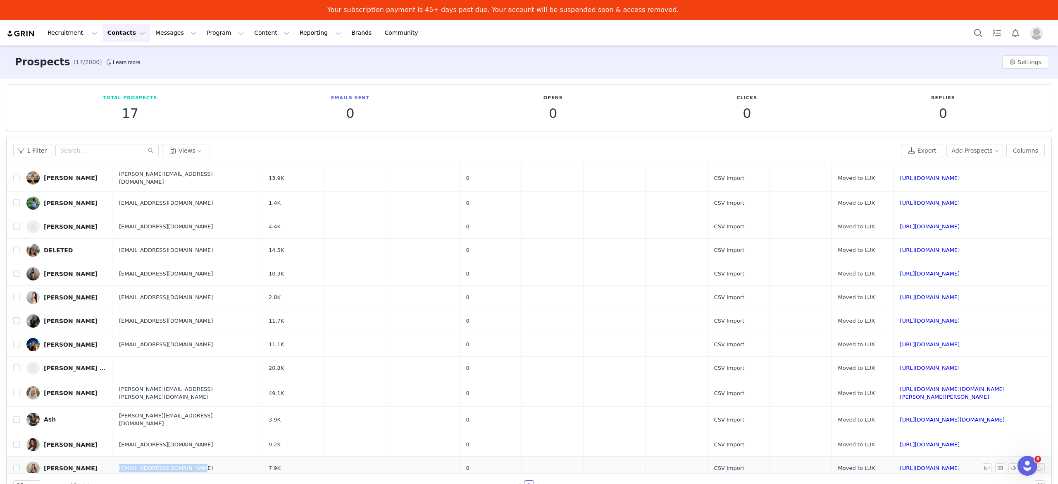
copy span "[EMAIL_ADDRESS][DOMAIN_NAME]"
drag, startPoint x: 236, startPoint y: 460, endPoint x: 213, endPoint y: 461, distance: 23.2
click at [262, 461] on td "7.9K" at bounding box center [293, 468] width 62 height 24
copy span "7.9K"
click at [13, 392] on input "checkbox" at bounding box center [16, 392] width 7 height 7
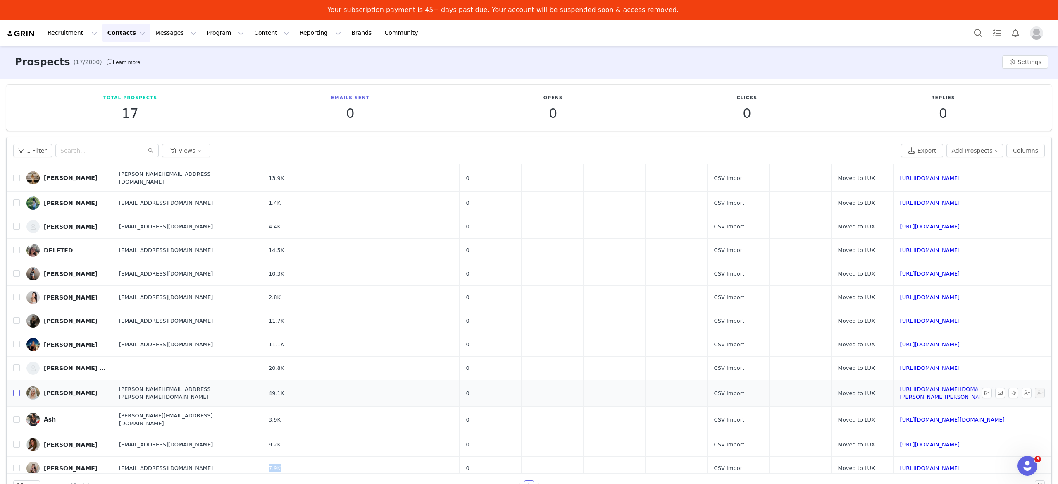
checkbox input "true"
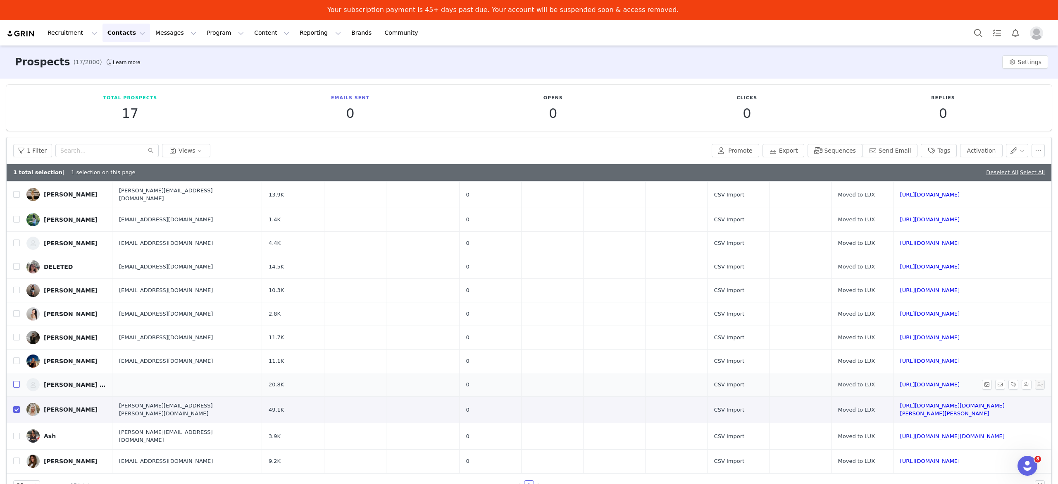
click at [18, 385] on input "checkbox" at bounding box center [16, 384] width 7 height 7
checkbox input "true"
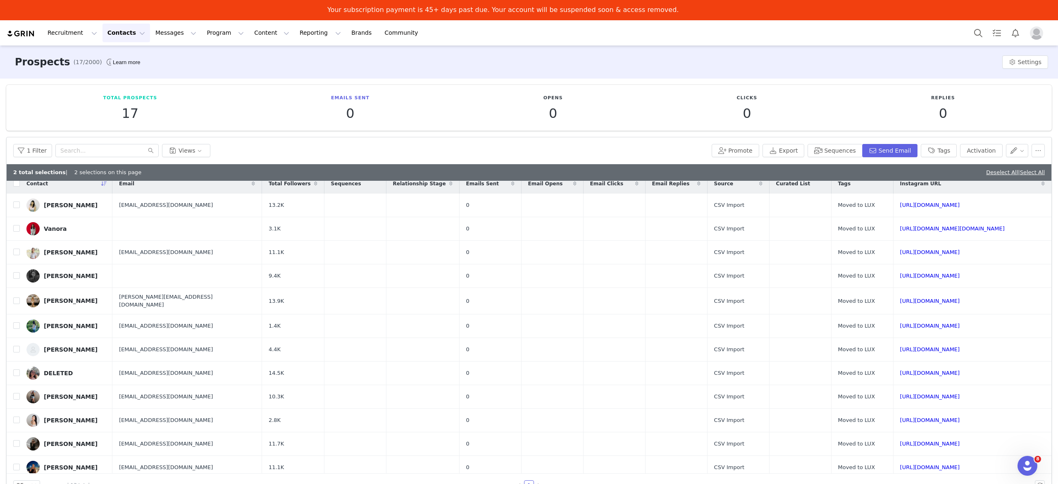
scroll to position [0, 0]
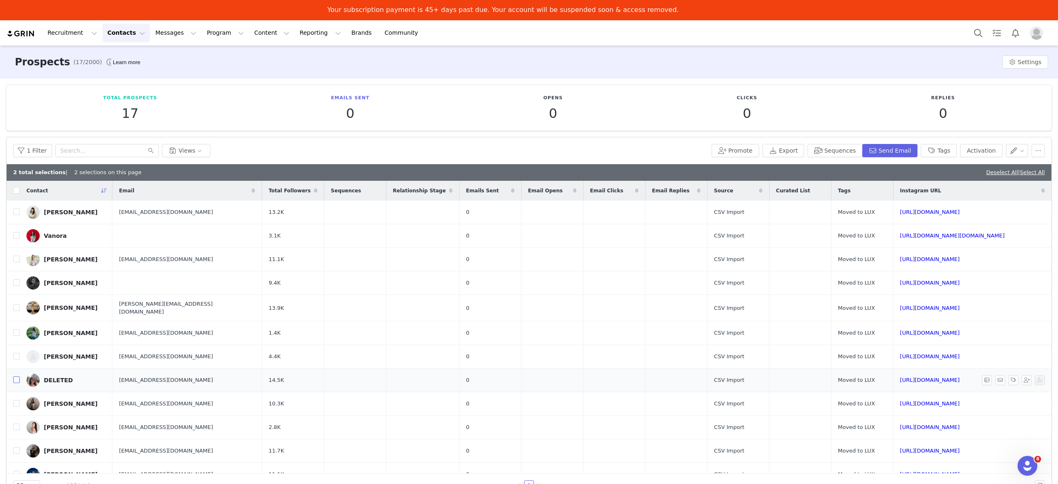
click at [14, 381] on input "checkbox" at bounding box center [16, 379] width 7 height 7
checkbox input "true"
click at [15, 233] on input "checkbox" at bounding box center [16, 235] width 7 height 7
checkbox input "true"
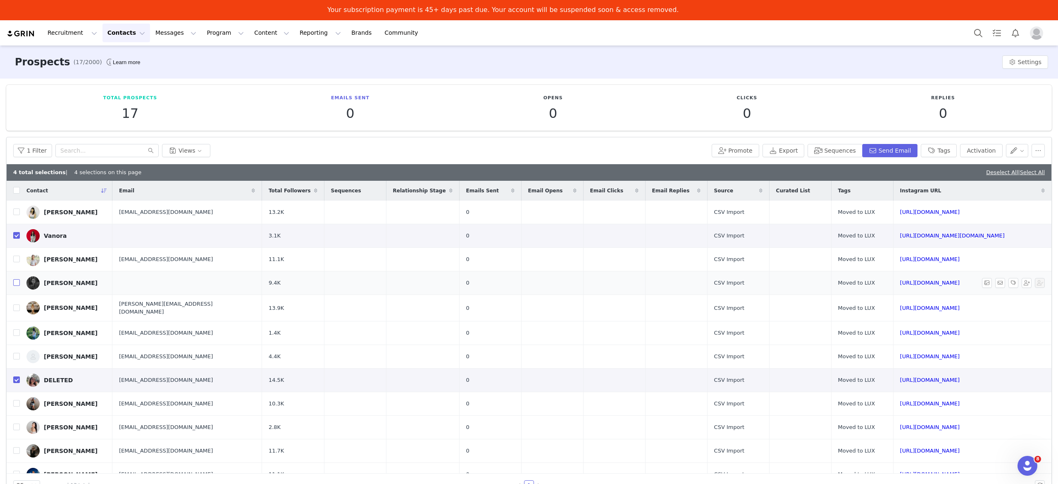
click at [15, 285] on input "checkbox" at bounding box center [16, 282] width 7 height 7
checkbox input "true"
click at [1034, 153] on button "button" at bounding box center [1038, 150] width 13 height 13
click at [1017, 223] on div "Delete" at bounding box center [1015, 219] width 62 height 9
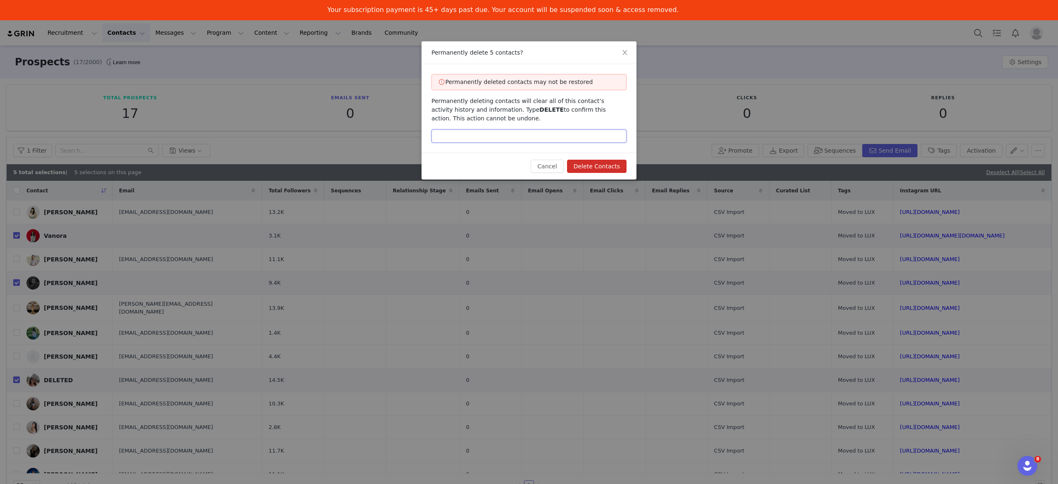
click at [546, 138] on input "text" at bounding box center [529, 135] width 195 height 13
type input "DELETE"
click at [615, 161] on button "Delete Contacts" at bounding box center [597, 166] width 60 height 13
checkbox input "false"
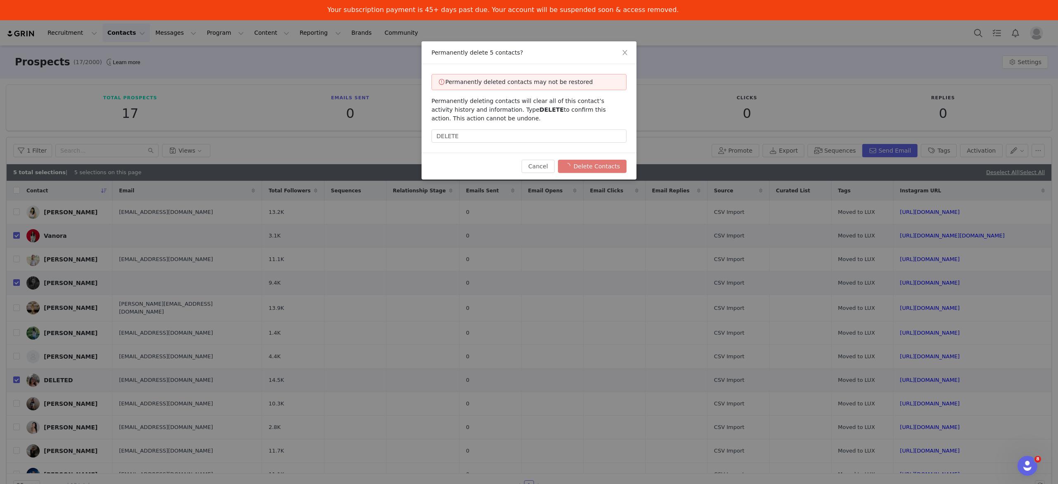
checkbox input "false"
